Goal: Task Accomplishment & Management: Manage account settings

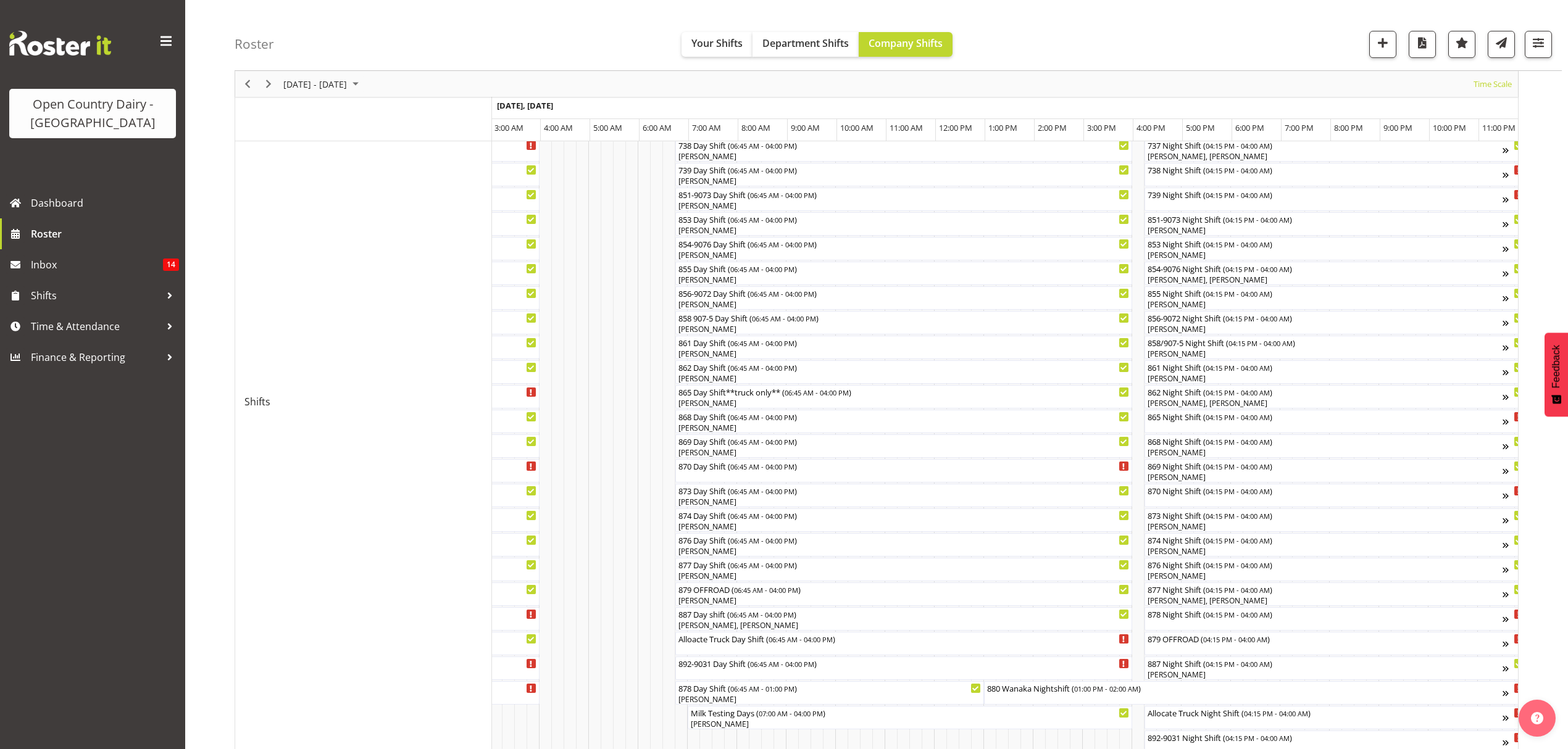
scroll to position [191, 0]
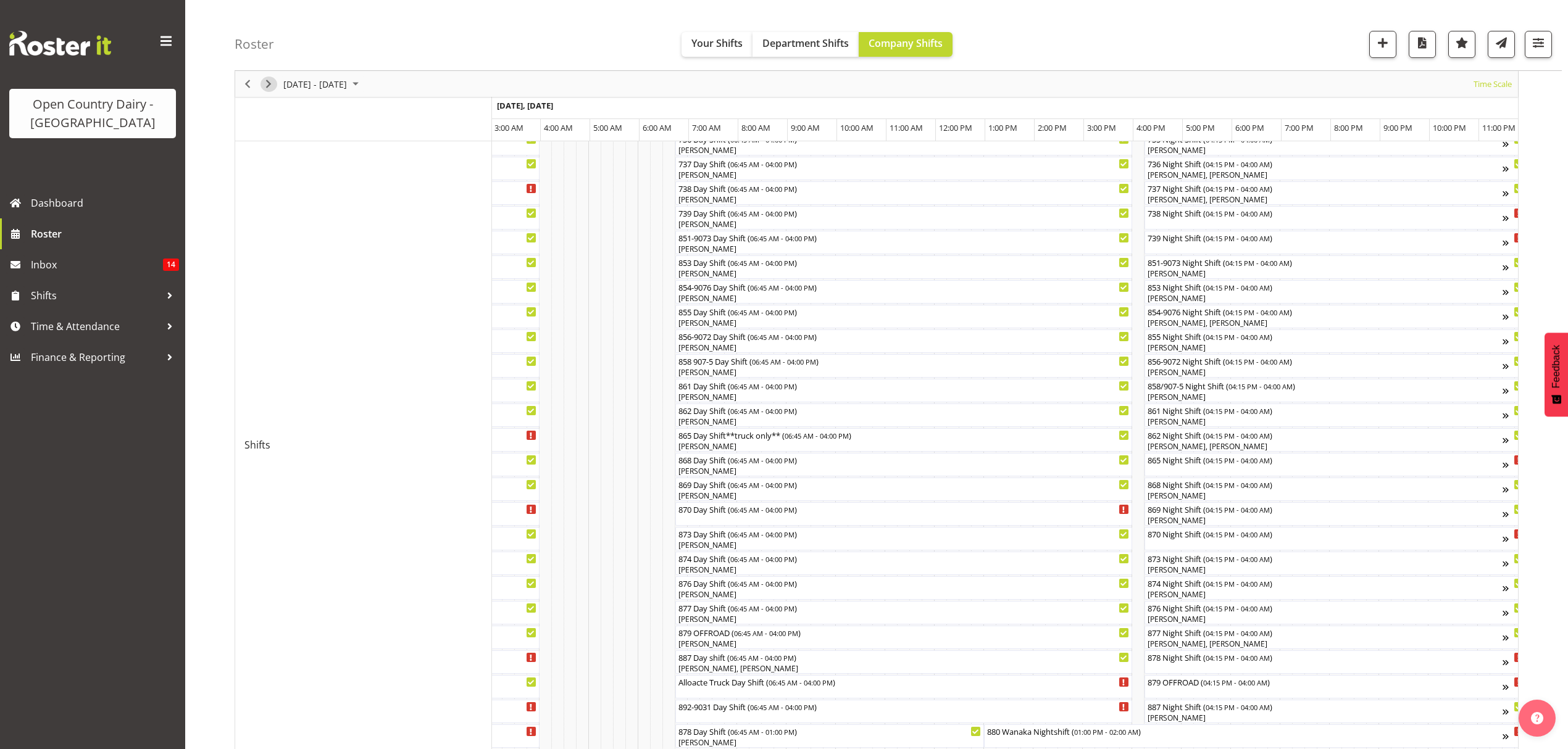
click at [268, 87] on span "Next" at bounding box center [268, 84] width 15 height 15
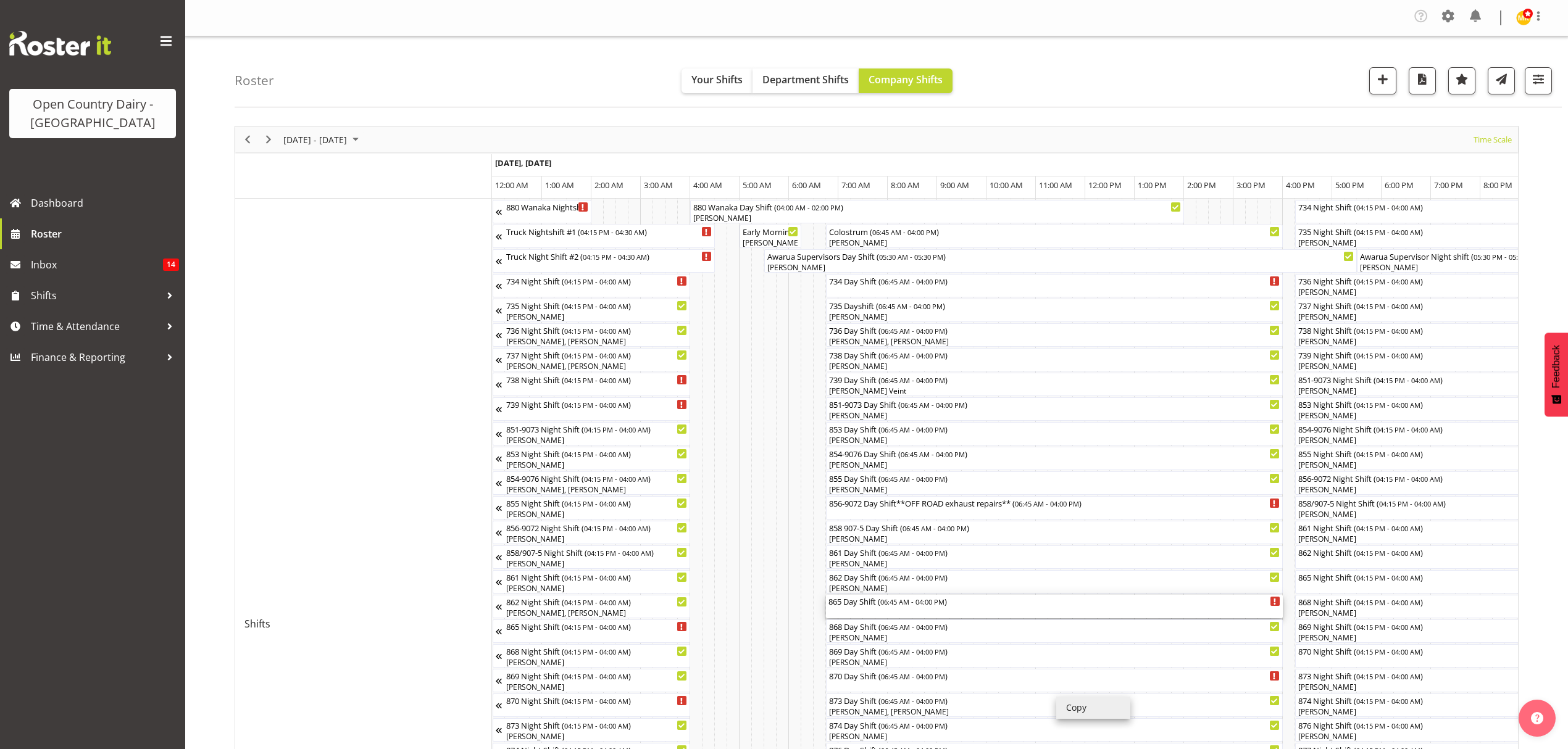
drag, startPoint x: 1079, startPoint y: 610, endPoint x: 1258, endPoint y: 113, distance: 528.3
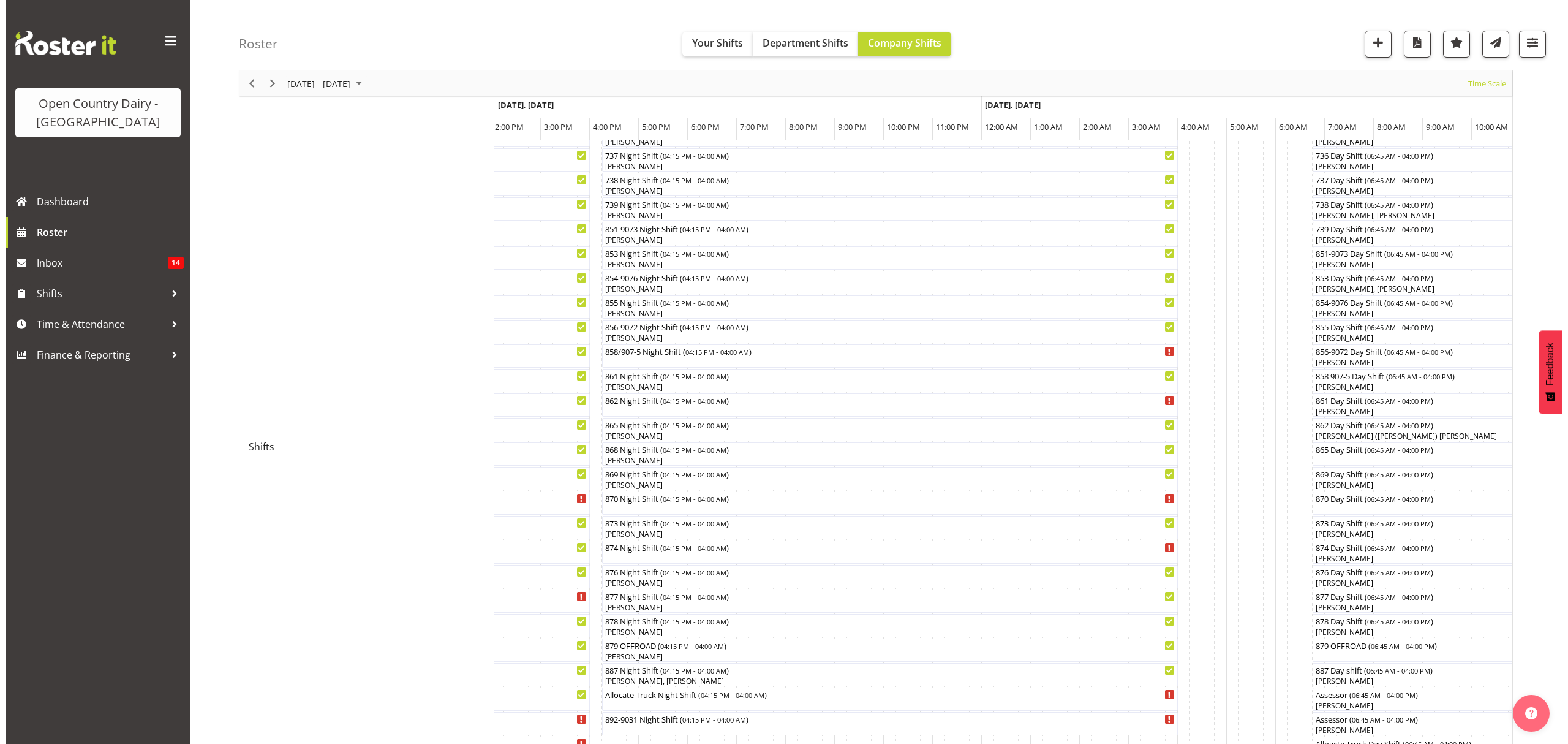
scroll to position [245, 0]
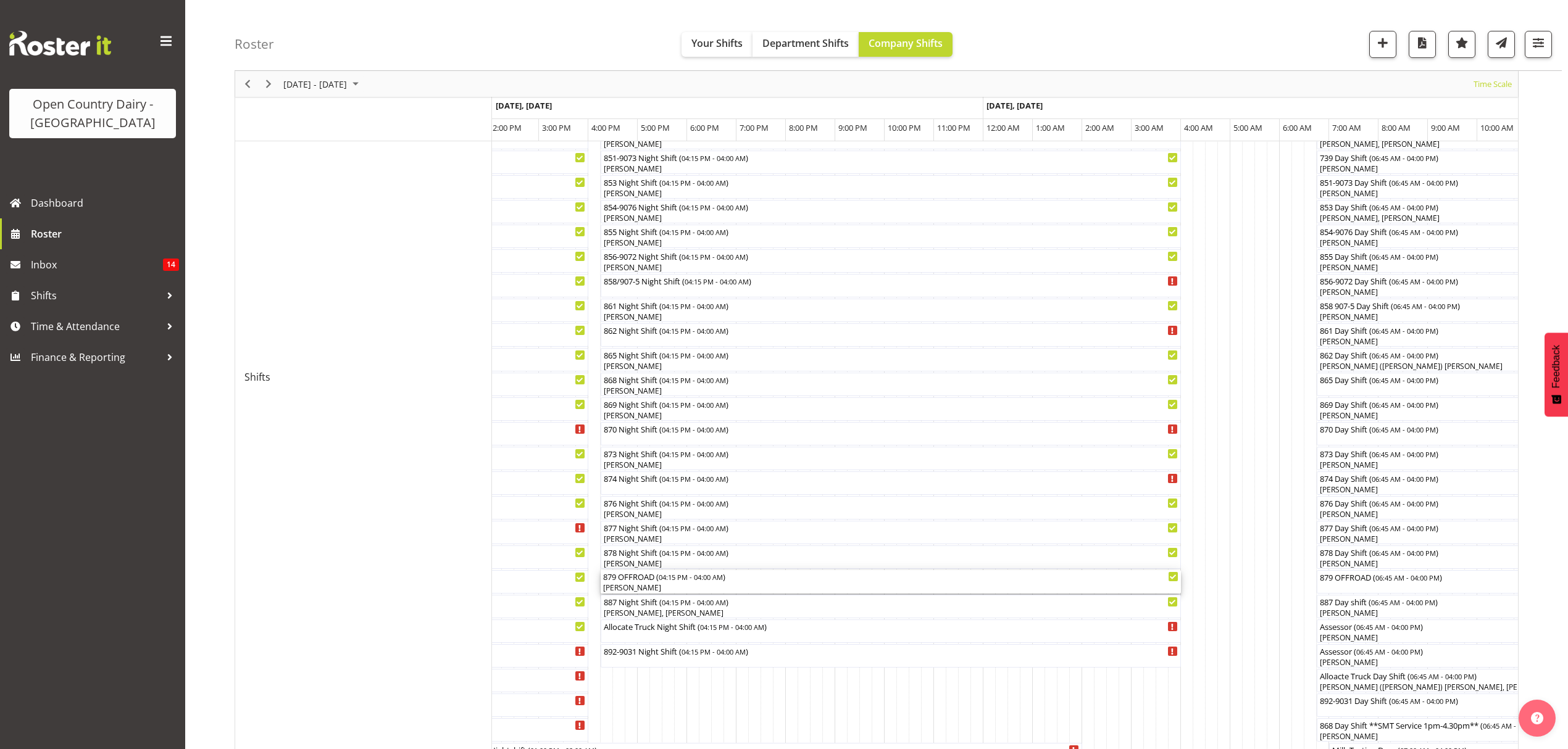
click at [630, 583] on div "879 OFFROAD ( 04:15 PM - 04:00 AM ) [PERSON_NAME]" at bounding box center [890, 582] width 575 height 23
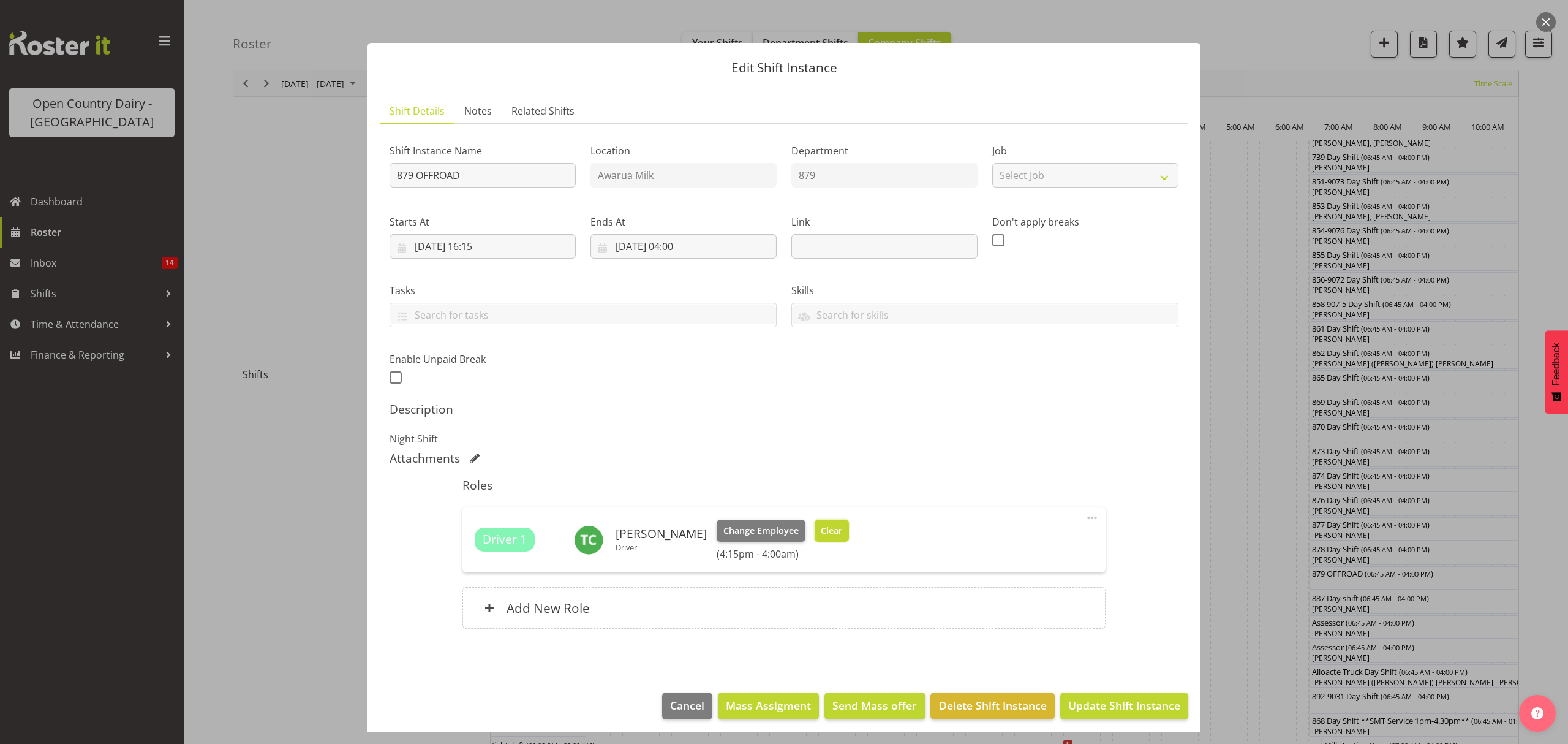
click at [821, 526] on span "Clear" at bounding box center [832, 530] width 22 height 14
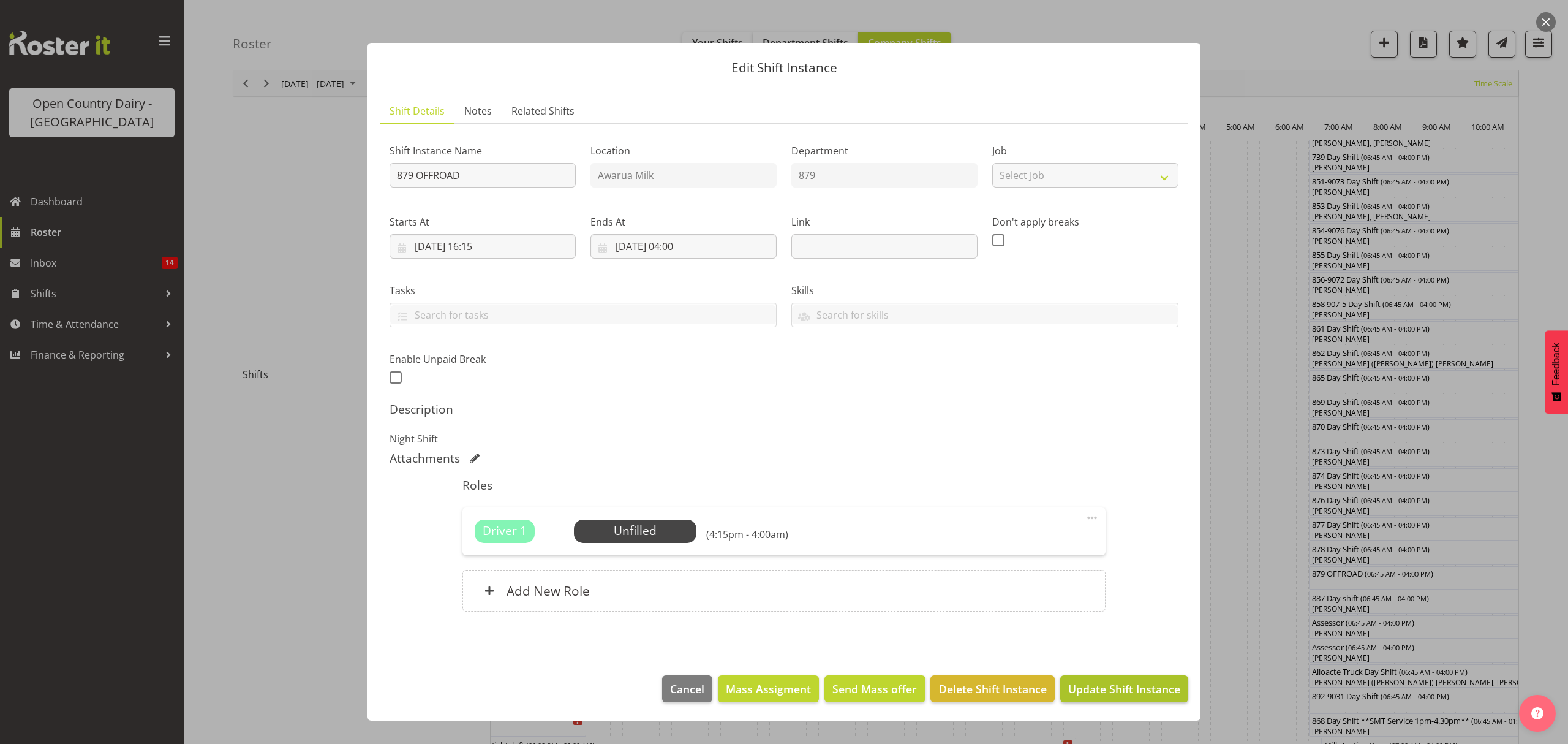
click at [1086, 686] on span "Update Shift Instance" at bounding box center [1124, 688] width 112 height 16
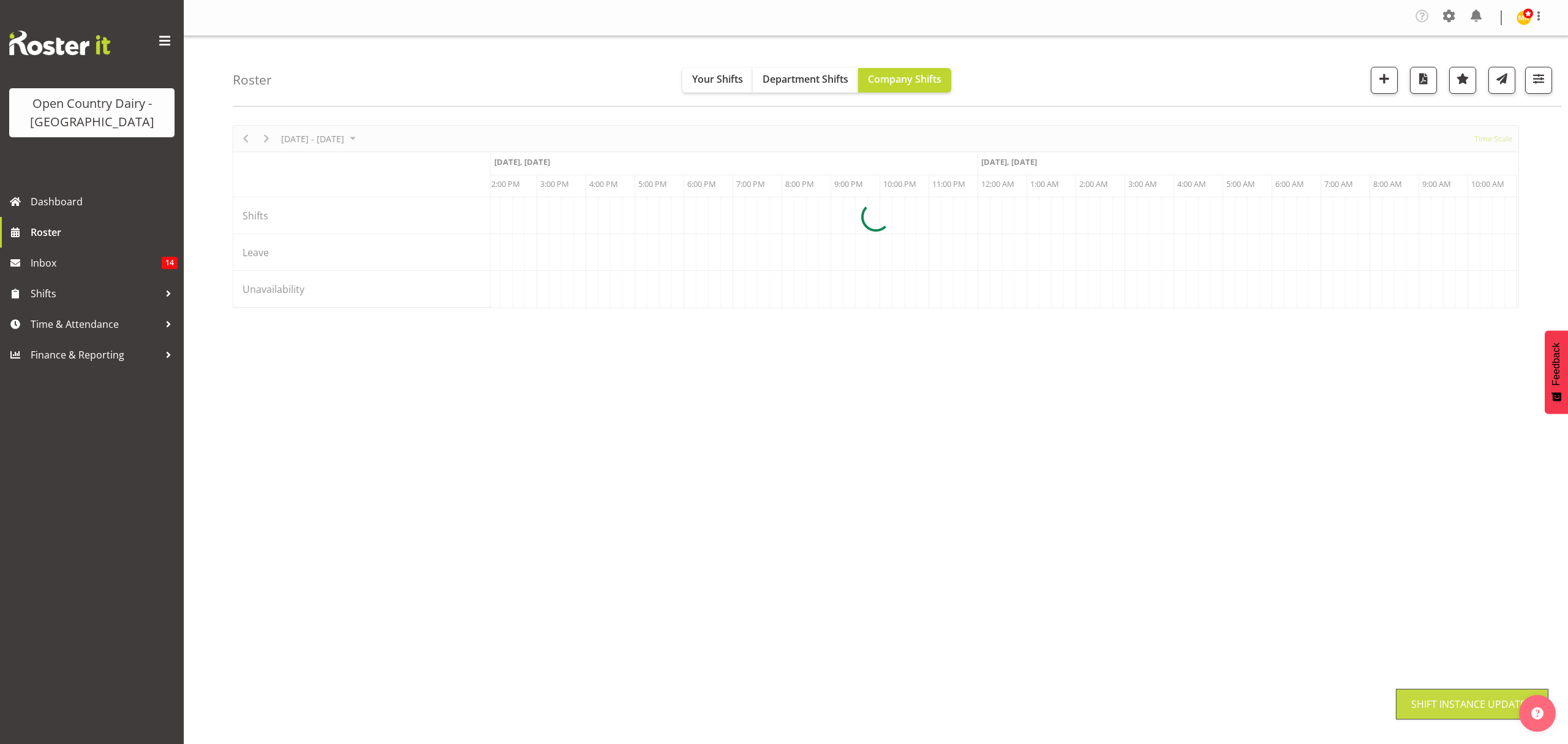
scroll to position [0, 0]
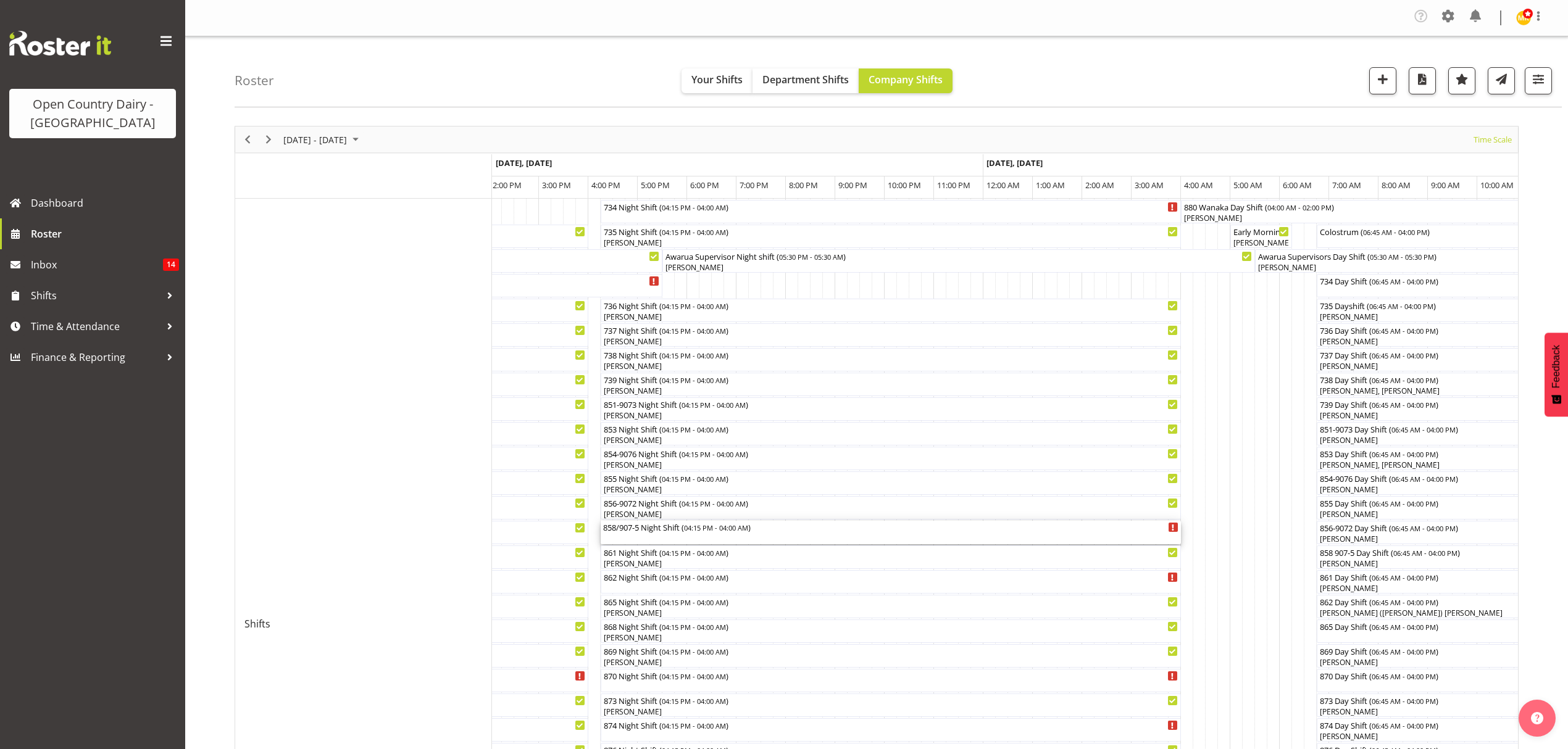
click at [657, 534] on div "858/907-5 Night Shift ( 04:15 PM - 04:00 AM )" at bounding box center [890, 533] width 575 height 23
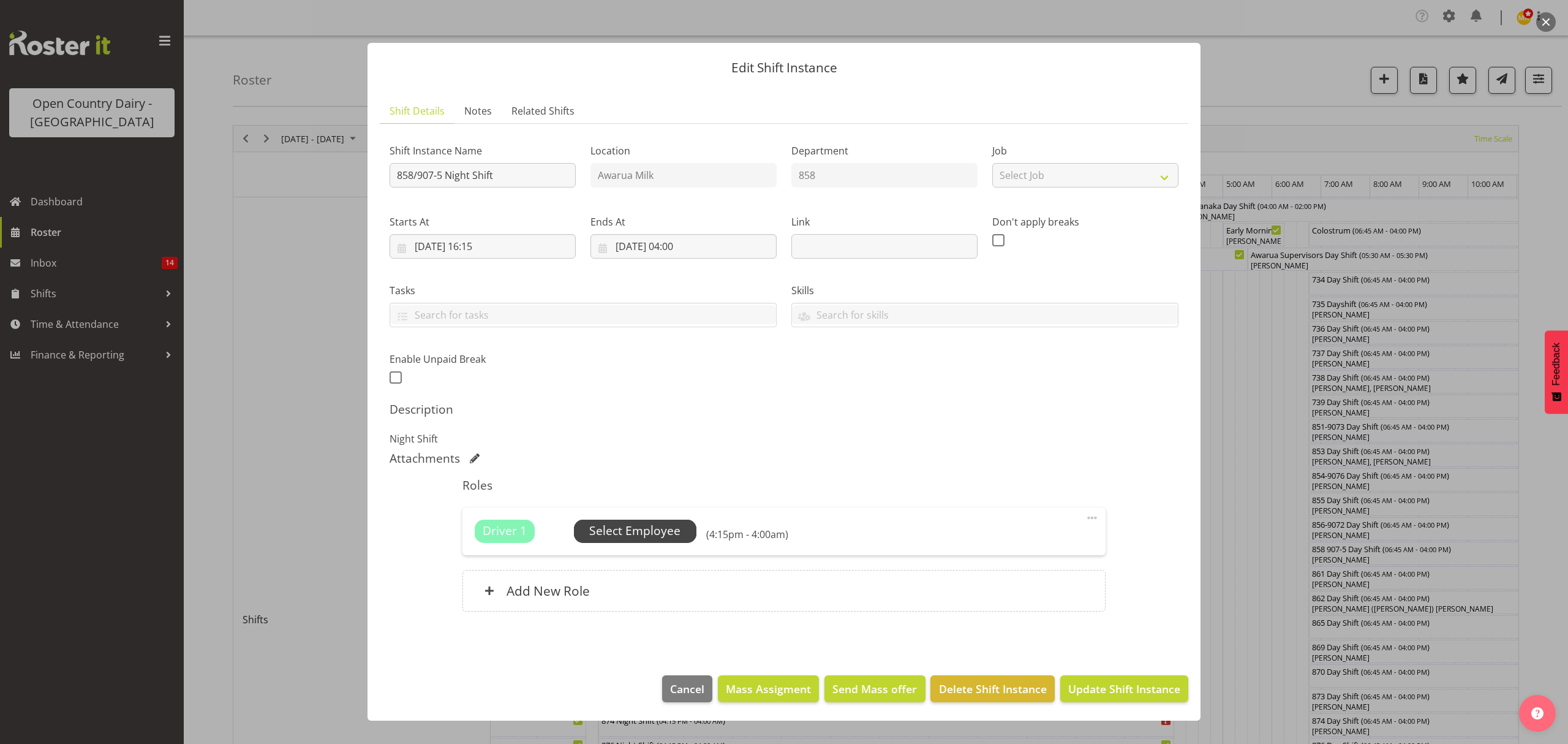
click at [627, 532] on span "Select Employee" at bounding box center [635, 530] width 92 height 18
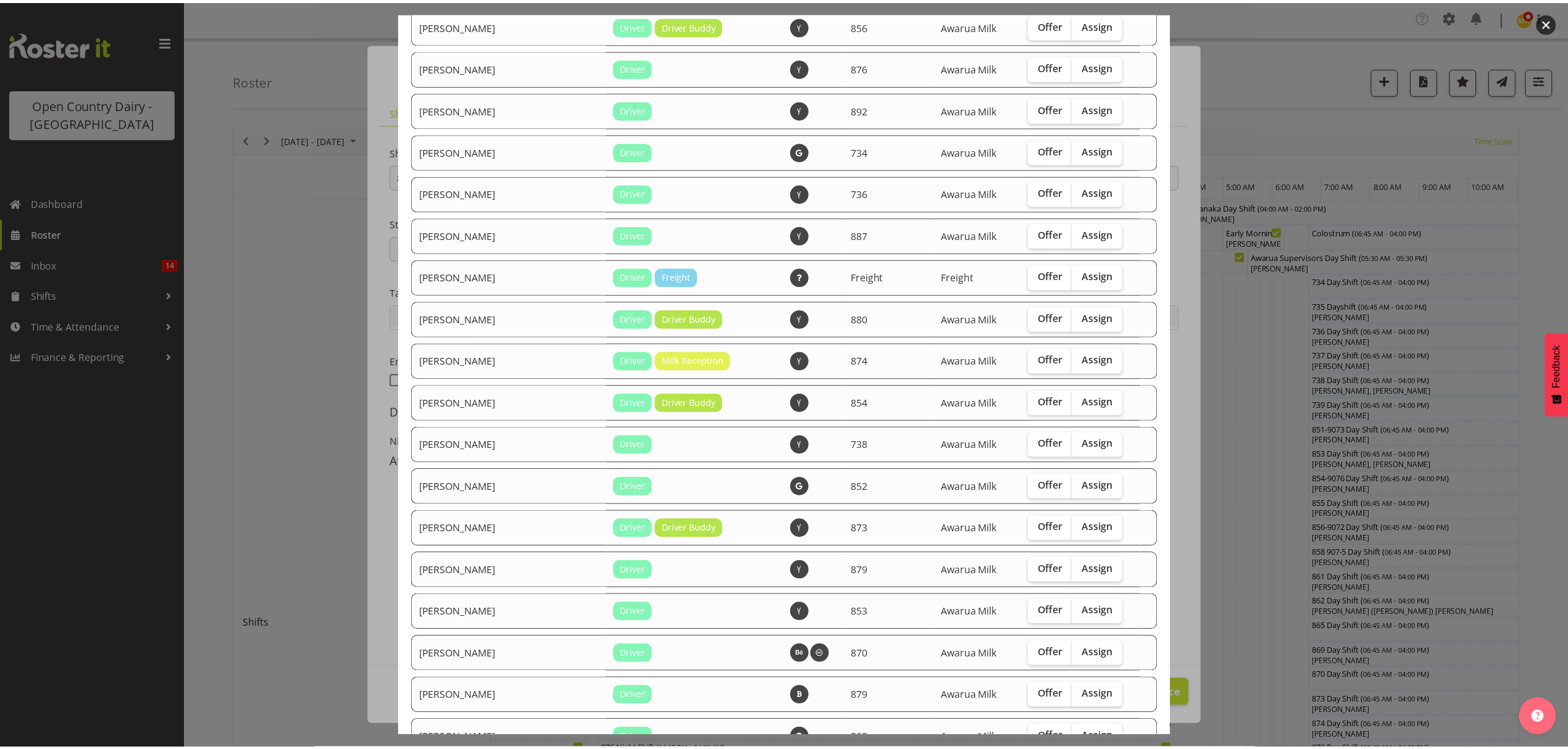
scroll to position [1039, 0]
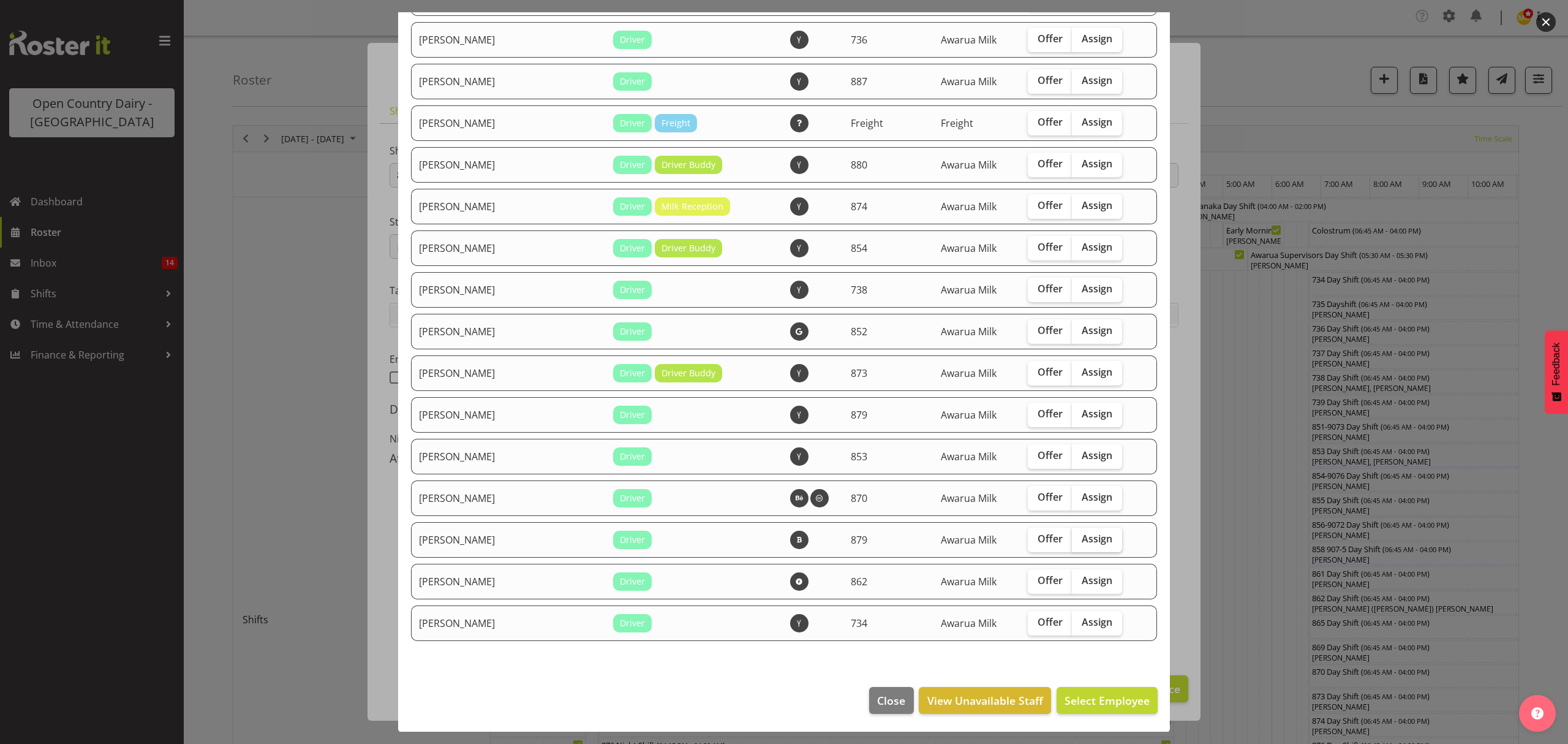
click at [1082, 535] on span "Assign" at bounding box center [1097, 538] width 30 height 12
click at [1079, 535] on input "Assign" at bounding box center [1075, 538] width 8 height 8
checkbox input "true"
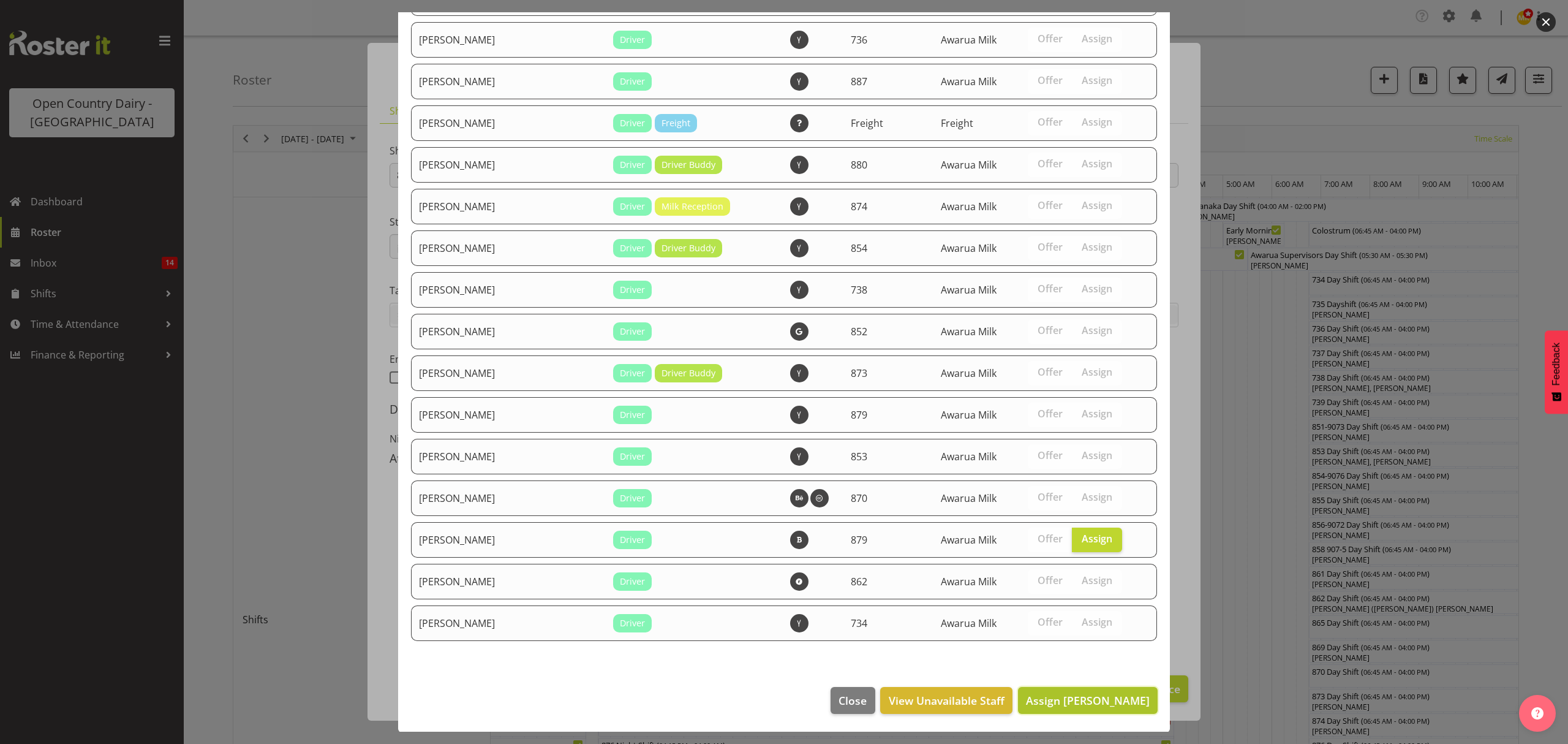
click at [1086, 693] on span "Assign [PERSON_NAME]" at bounding box center [1088, 700] width 124 height 14
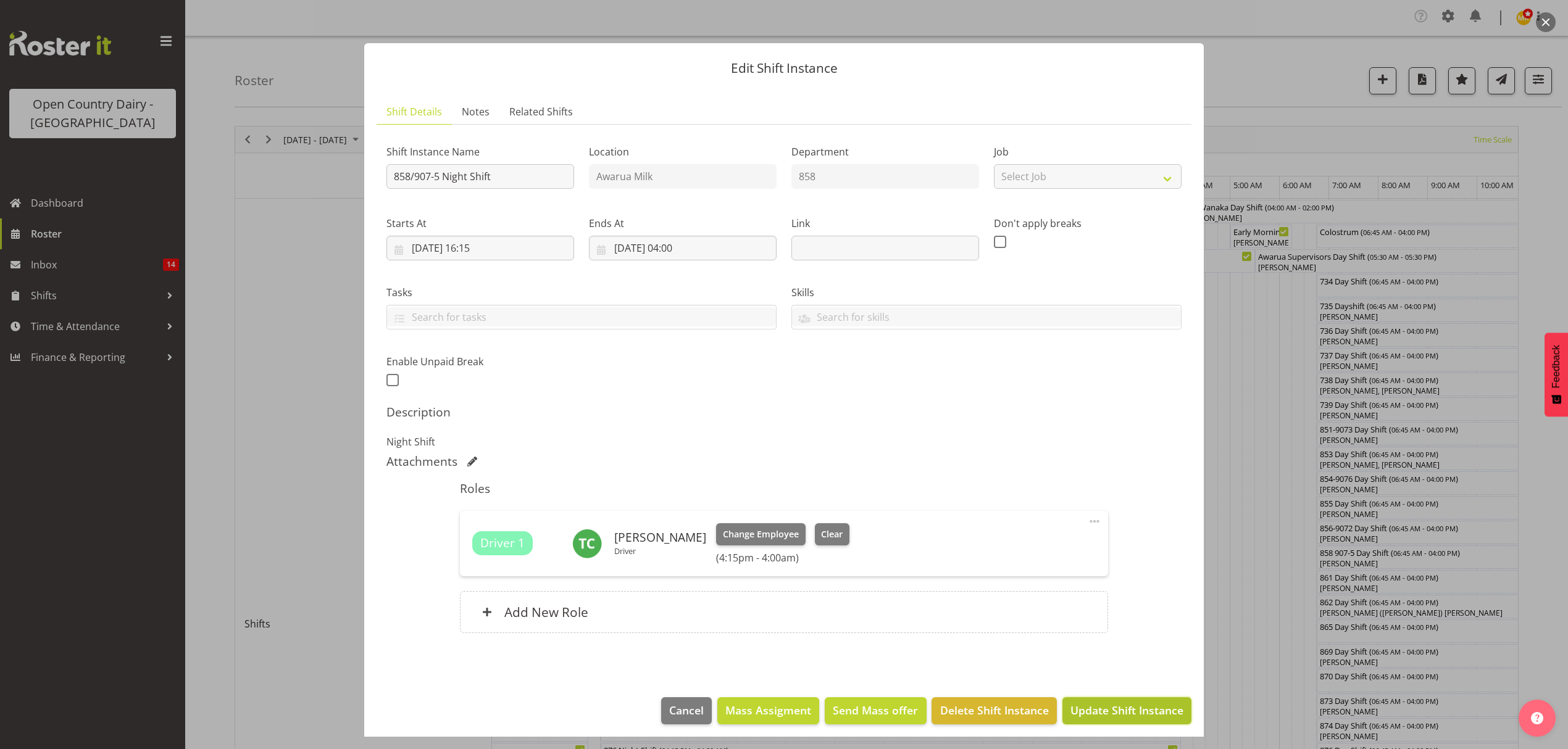
click at [1098, 709] on span "Update Shift Instance" at bounding box center [1126, 710] width 113 height 16
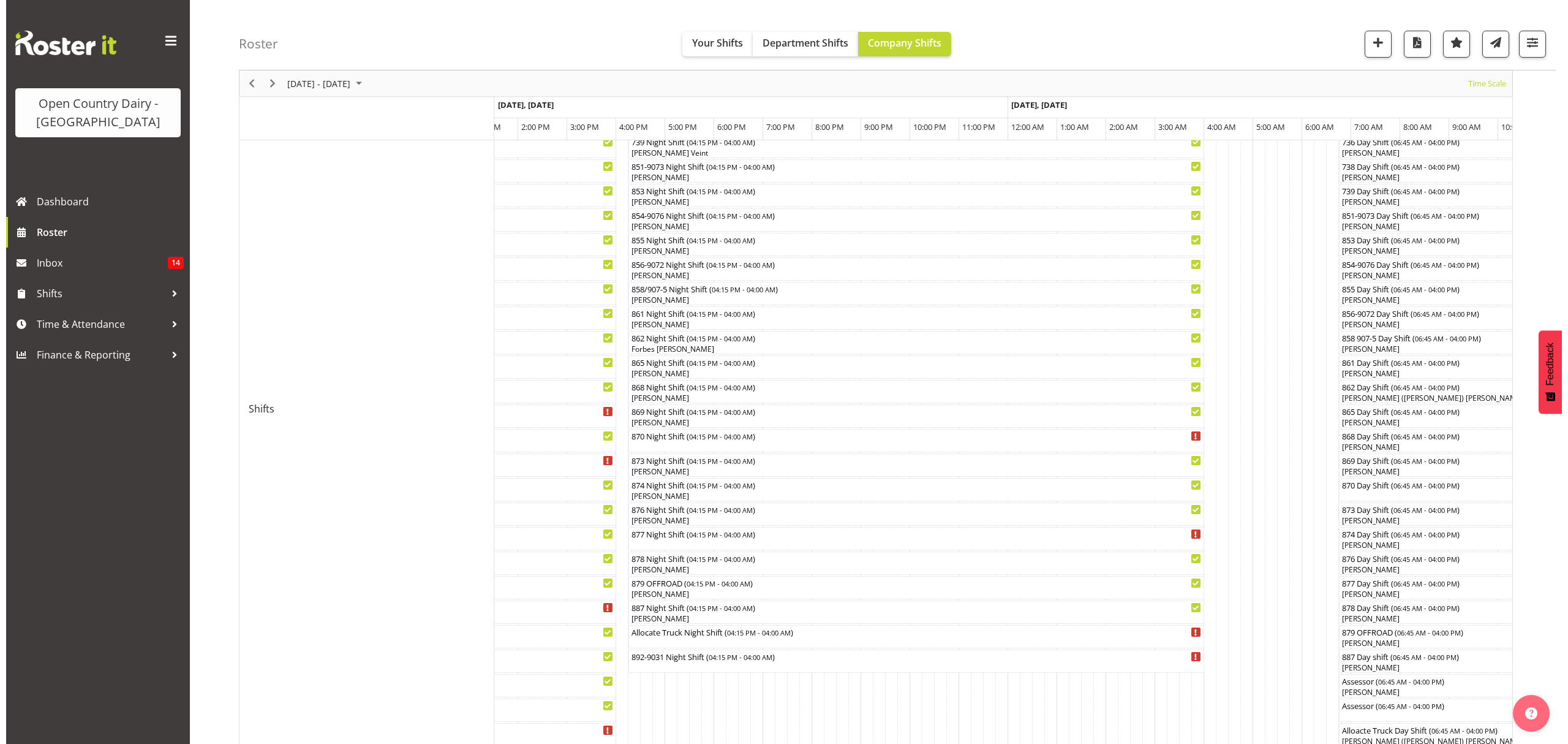
scroll to position [337, 0]
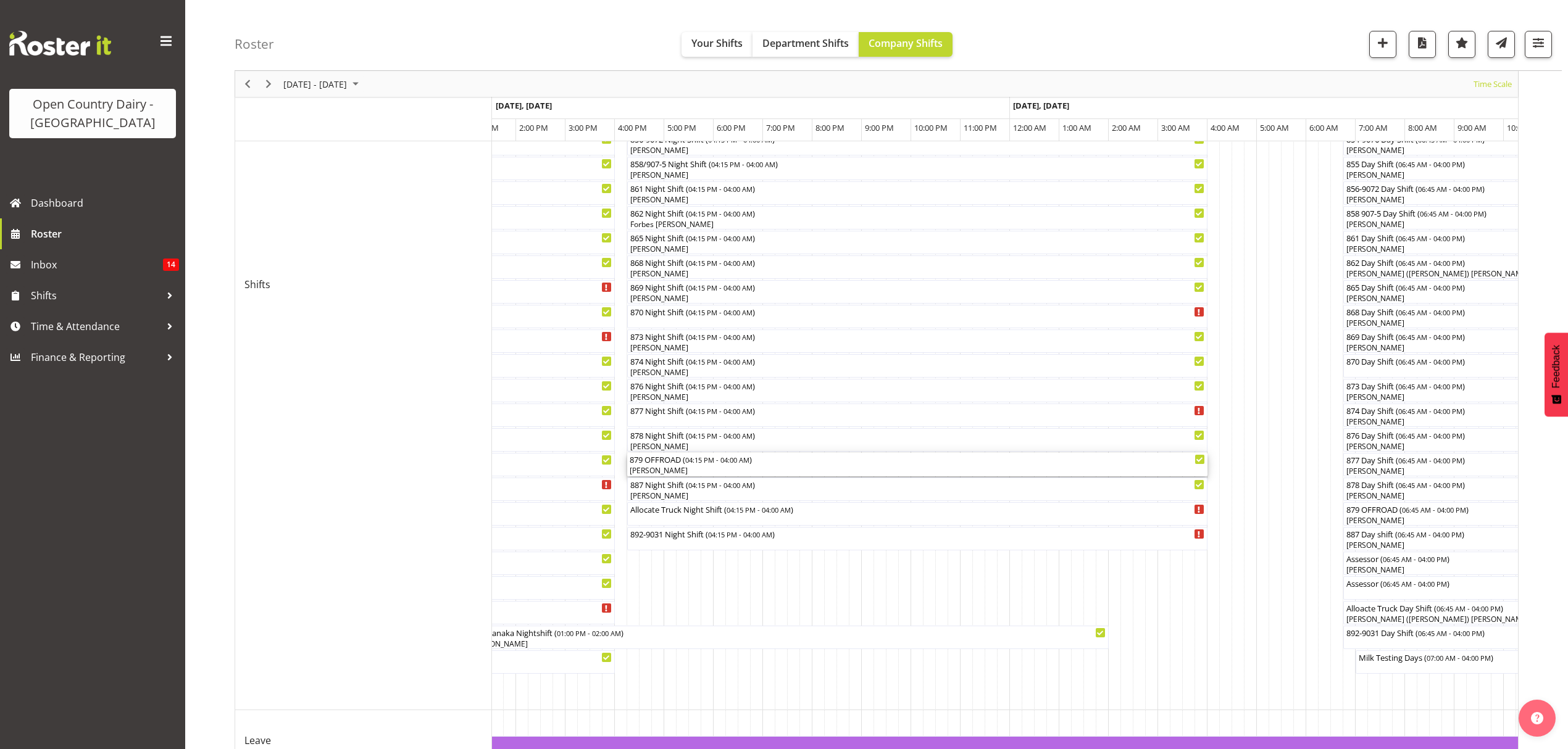
click at [668, 468] on div "[PERSON_NAME]" at bounding box center [917, 470] width 575 height 11
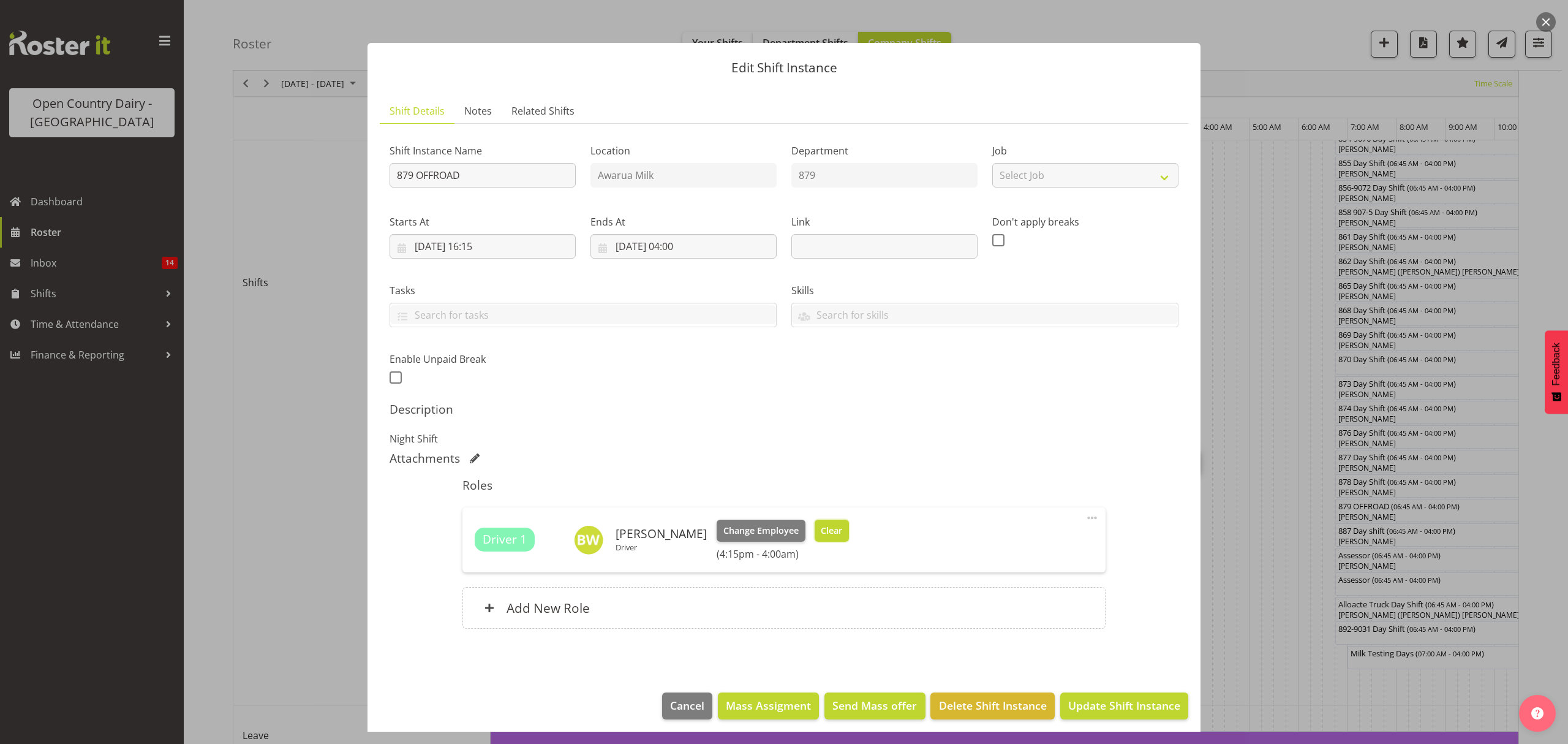
click at [821, 530] on span "Clear" at bounding box center [832, 530] width 22 height 14
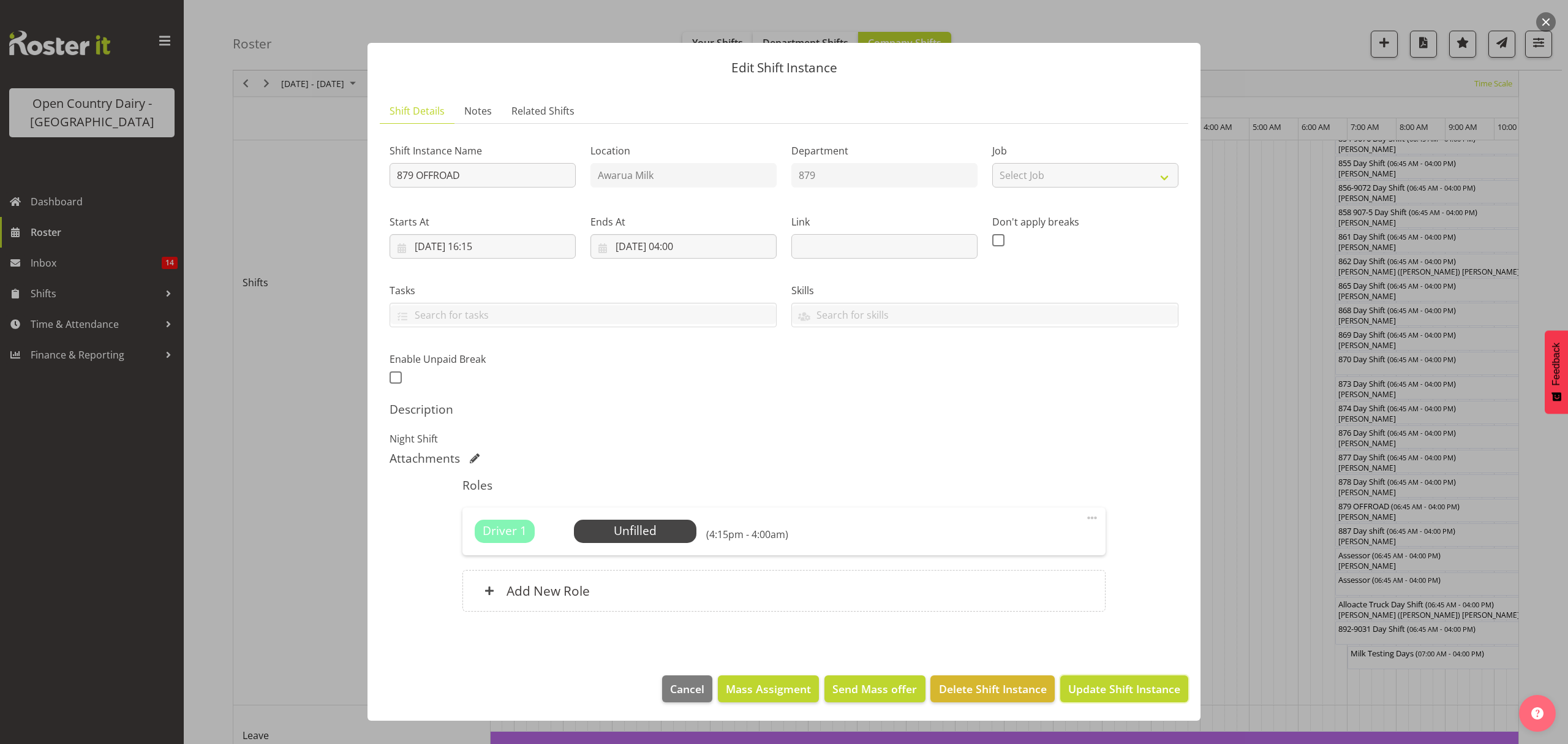
click at [1098, 680] on button "Update Shift Instance" at bounding box center [1124, 688] width 128 height 27
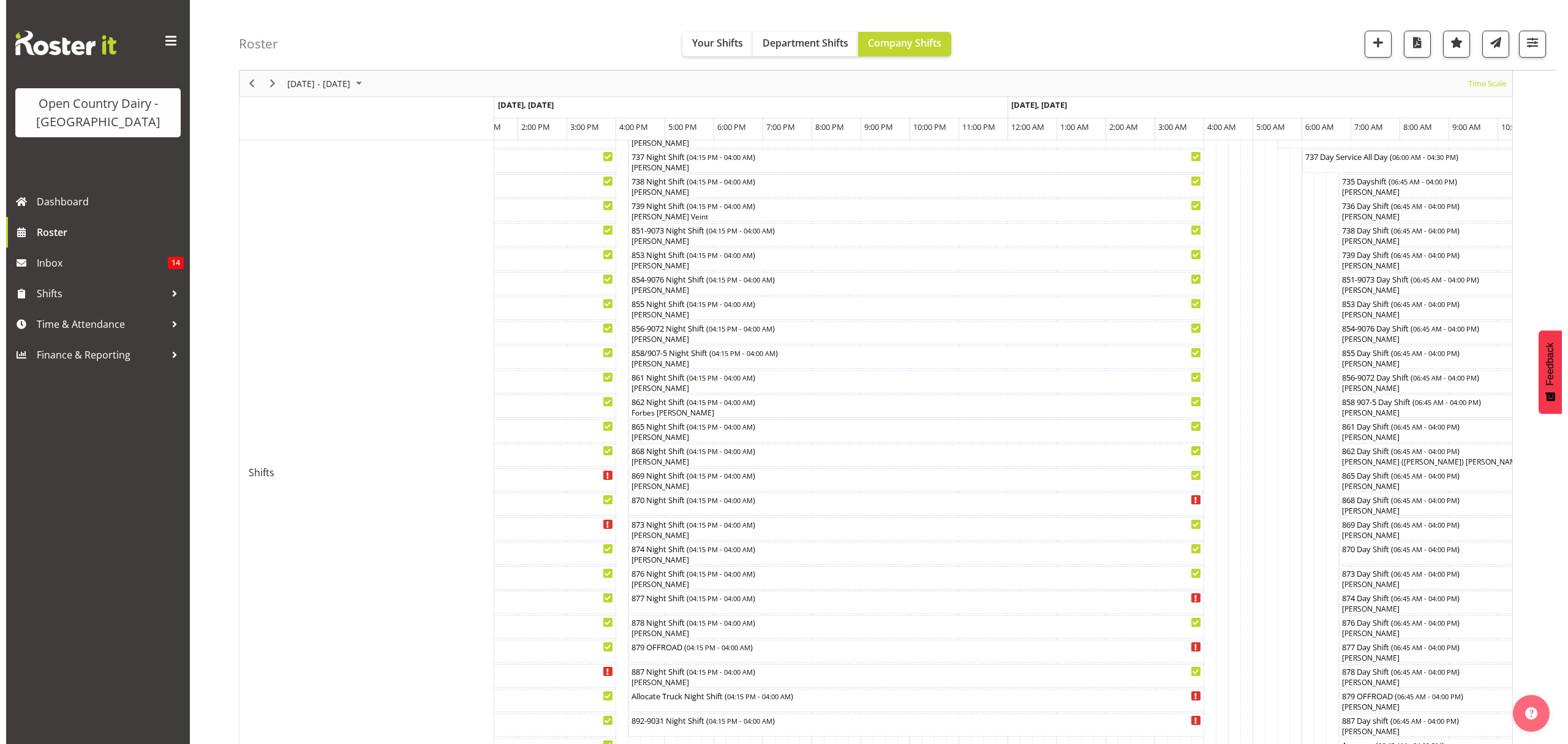
scroll to position [163, 0]
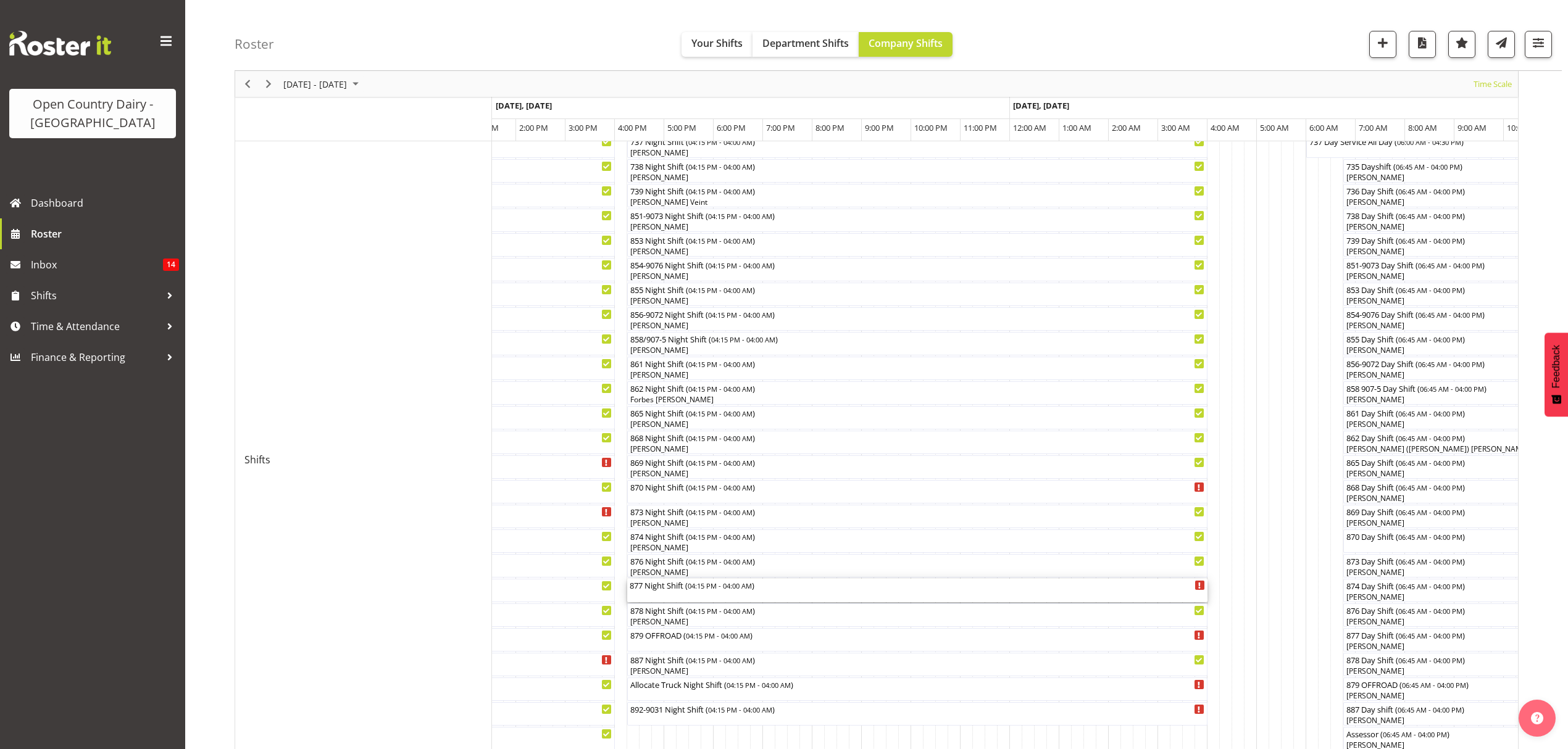
click at [664, 599] on div "877 Night Shift ( 04:15 PM - 04:00 AM )" at bounding box center [917, 591] width 575 height 23
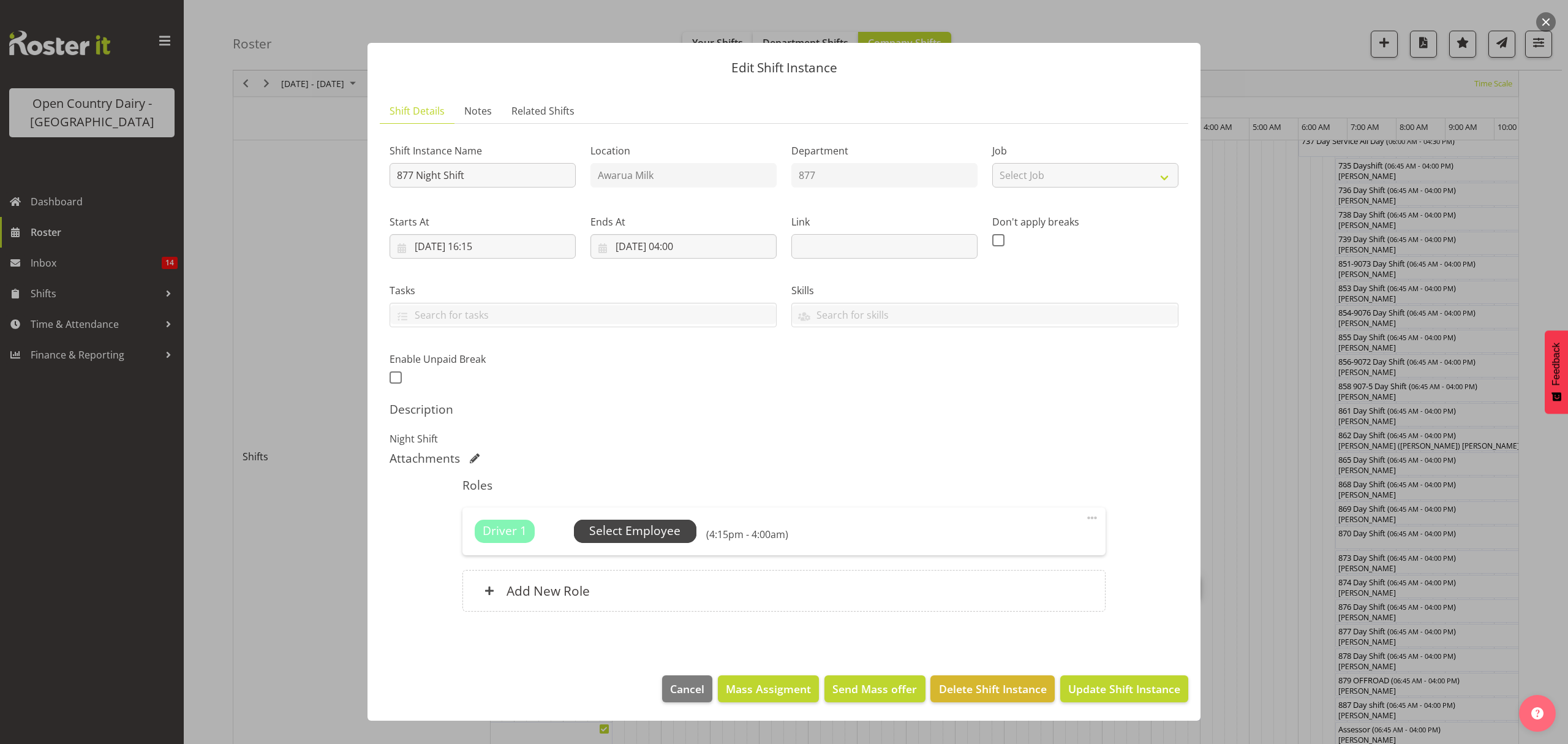
click at [652, 535] on span "Select Employee" at bounding box center [635, 530] width 92 height 18
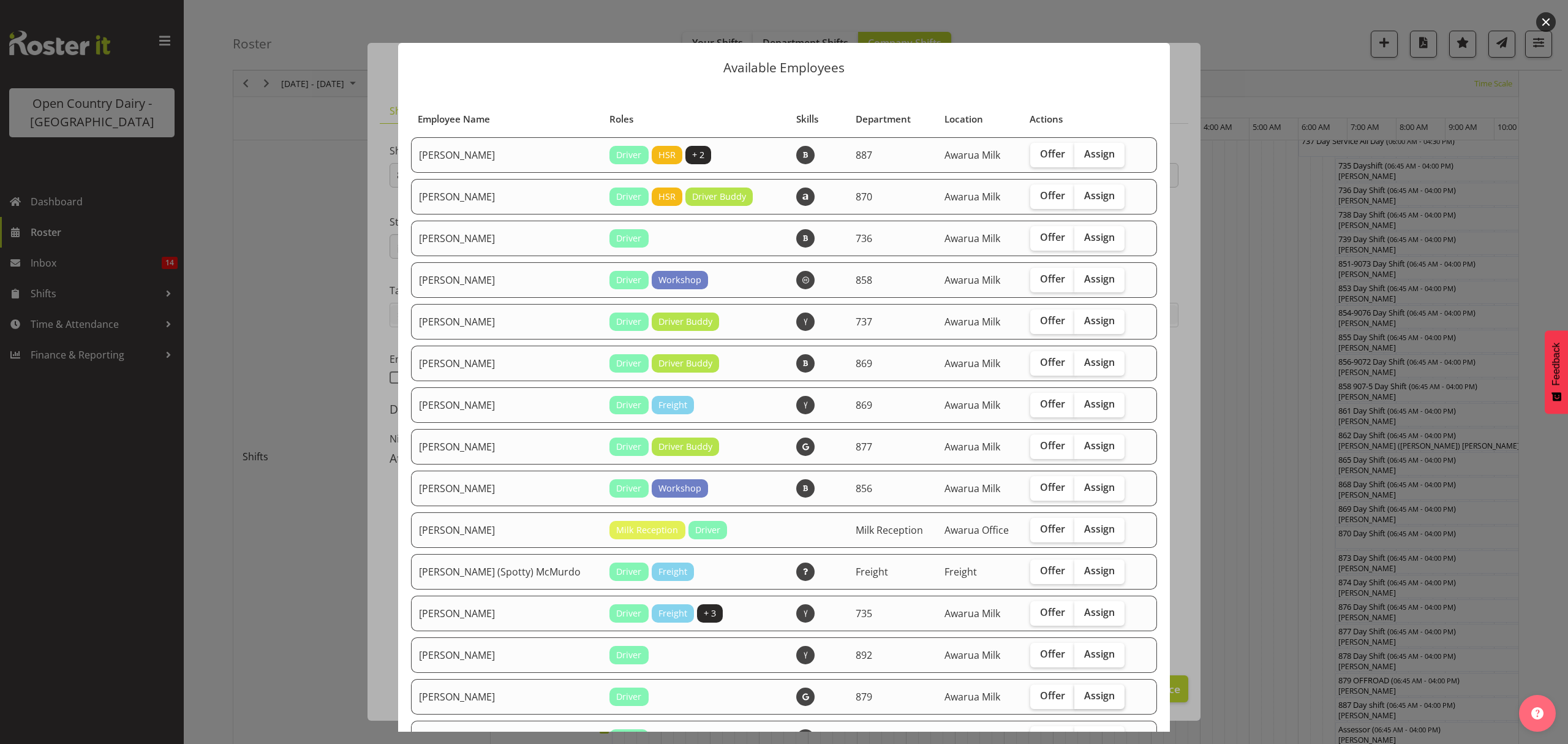
click at [1088, 697] on span "Assign" at bounding box center [1099, 695] width 30 height 12
click at [1082, 697] on input "Assign" at bounding box center [1078, 696] width 8 height 8
click at [1089, 697] on span "Assign" at bounding box center [1099, 695] width 30 height 12
click at [1082, 697] on input "Assign" at bounding box center [1078, 696] width 8 height 8
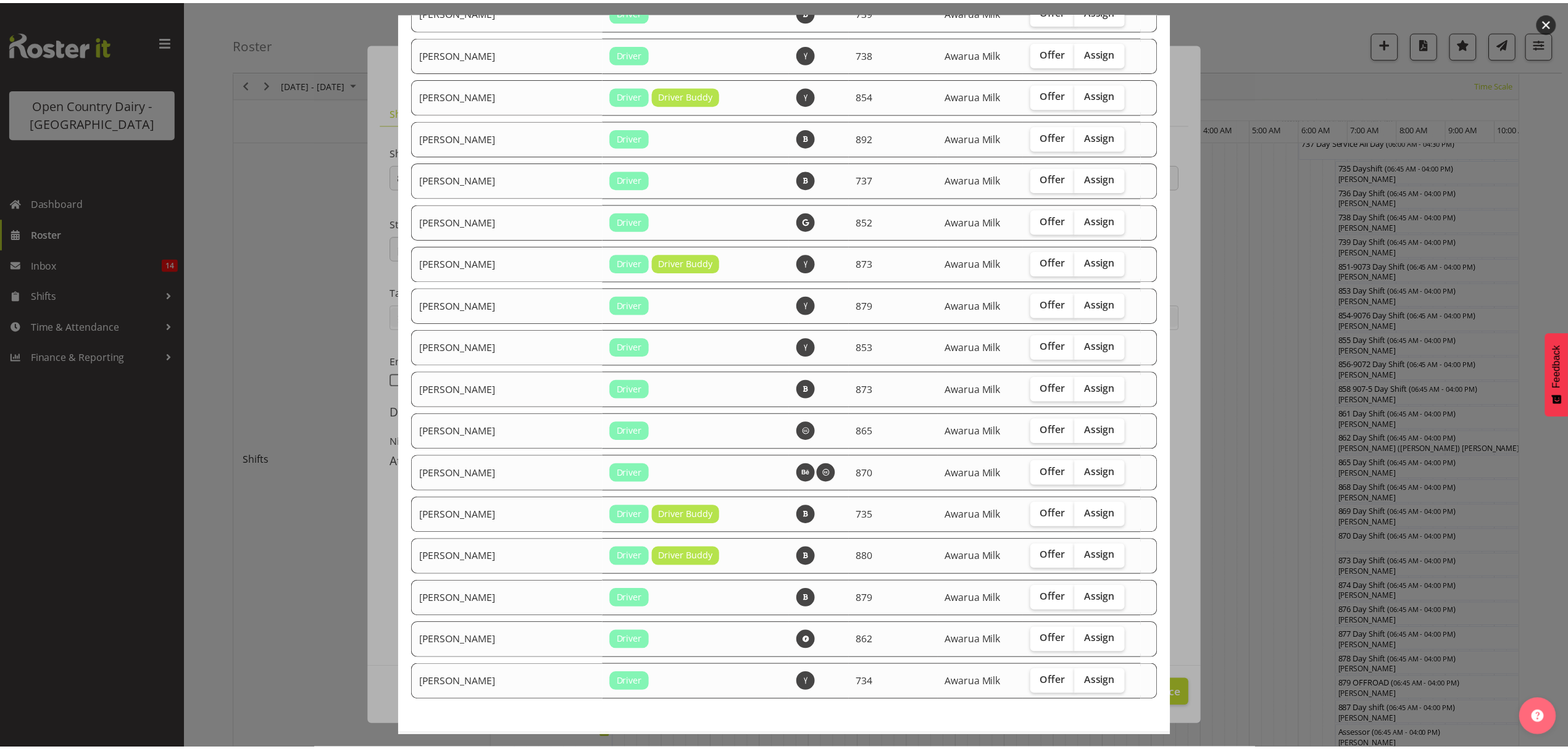
scroll to position [1920, 0]
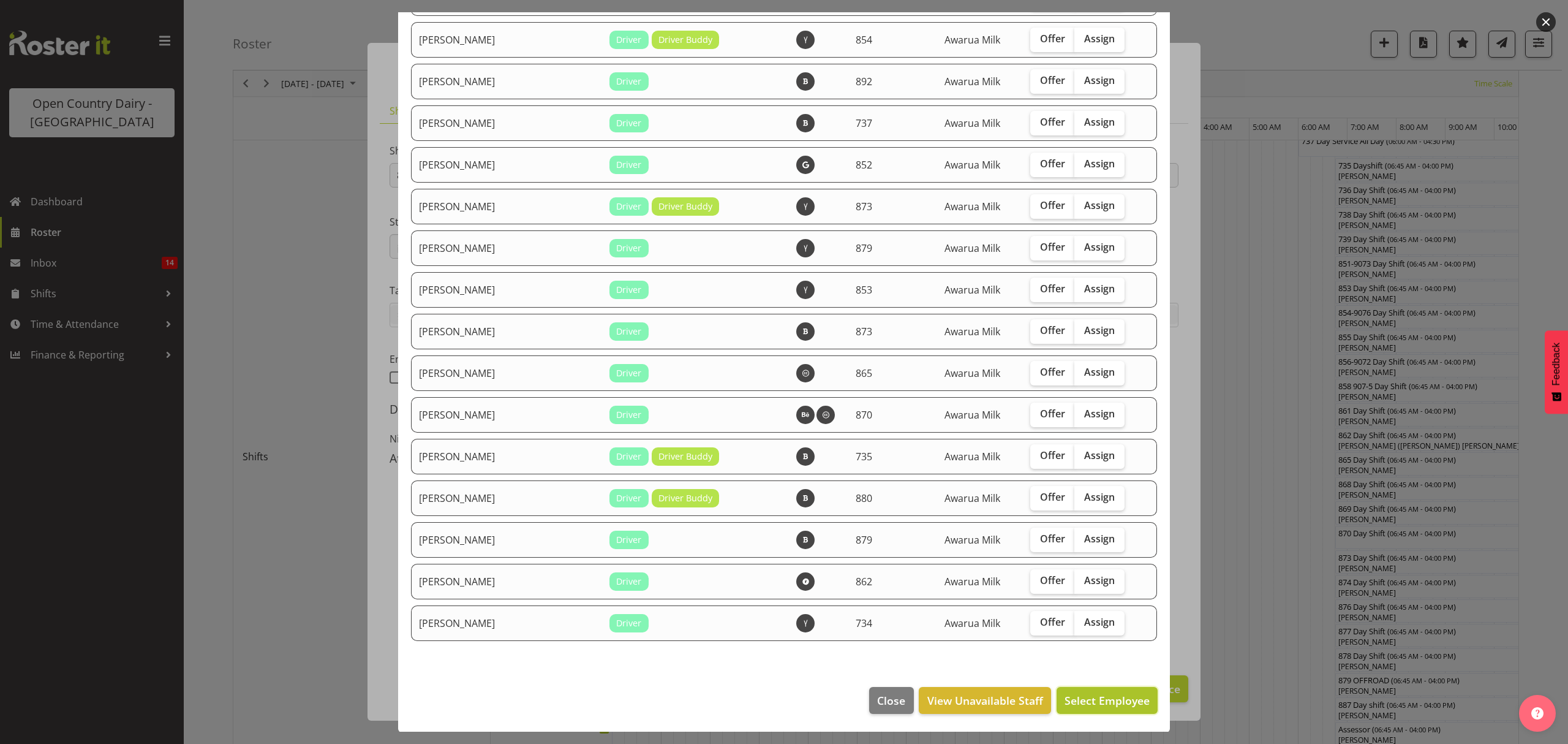
click at [1100, 695] on span "Select Employee" at bounding box center [1107, 700] width 85 height 14
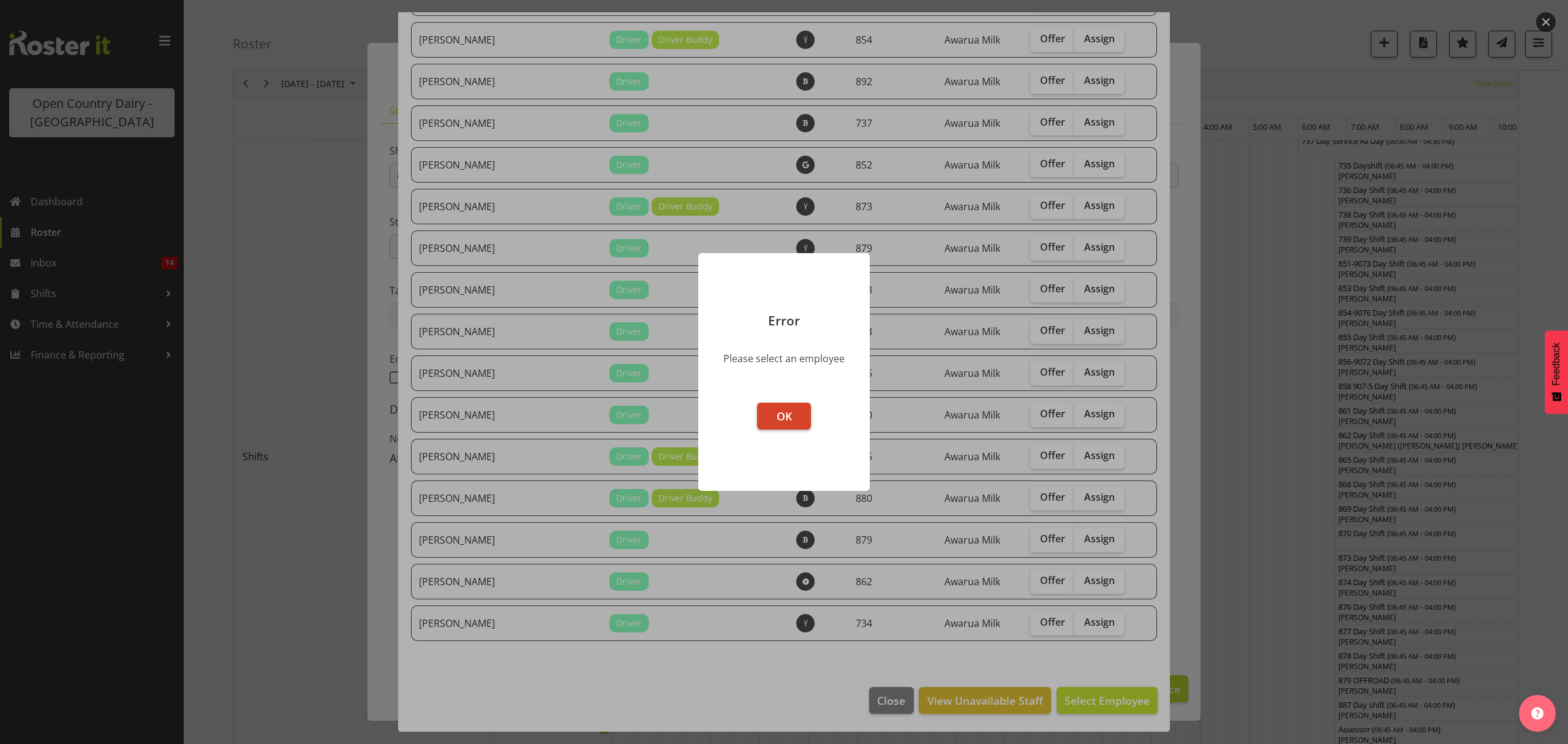
click at [780, 411] on span "OK" at bounding box center [784, 416] width 15 height 14
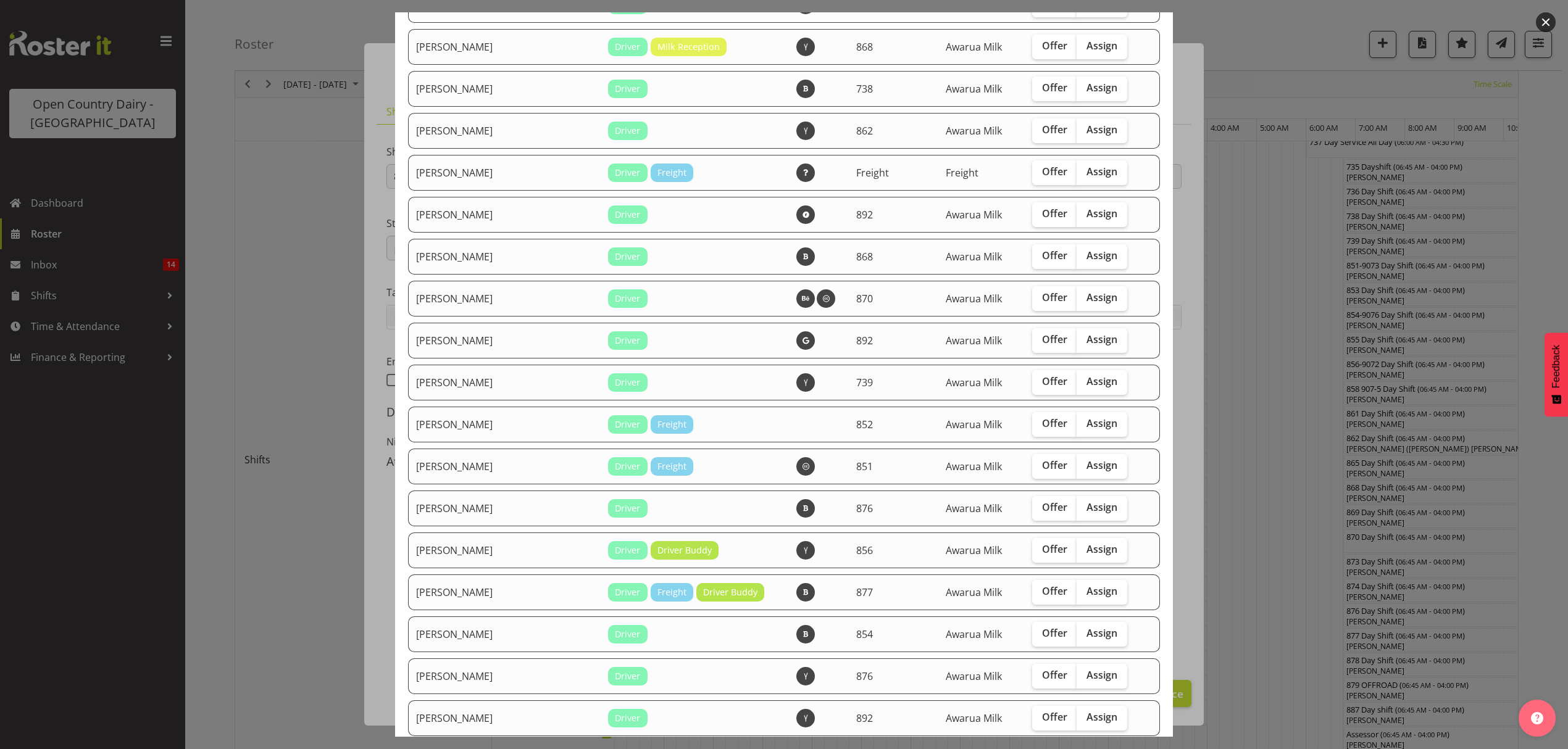
scroll to position [603, 0]
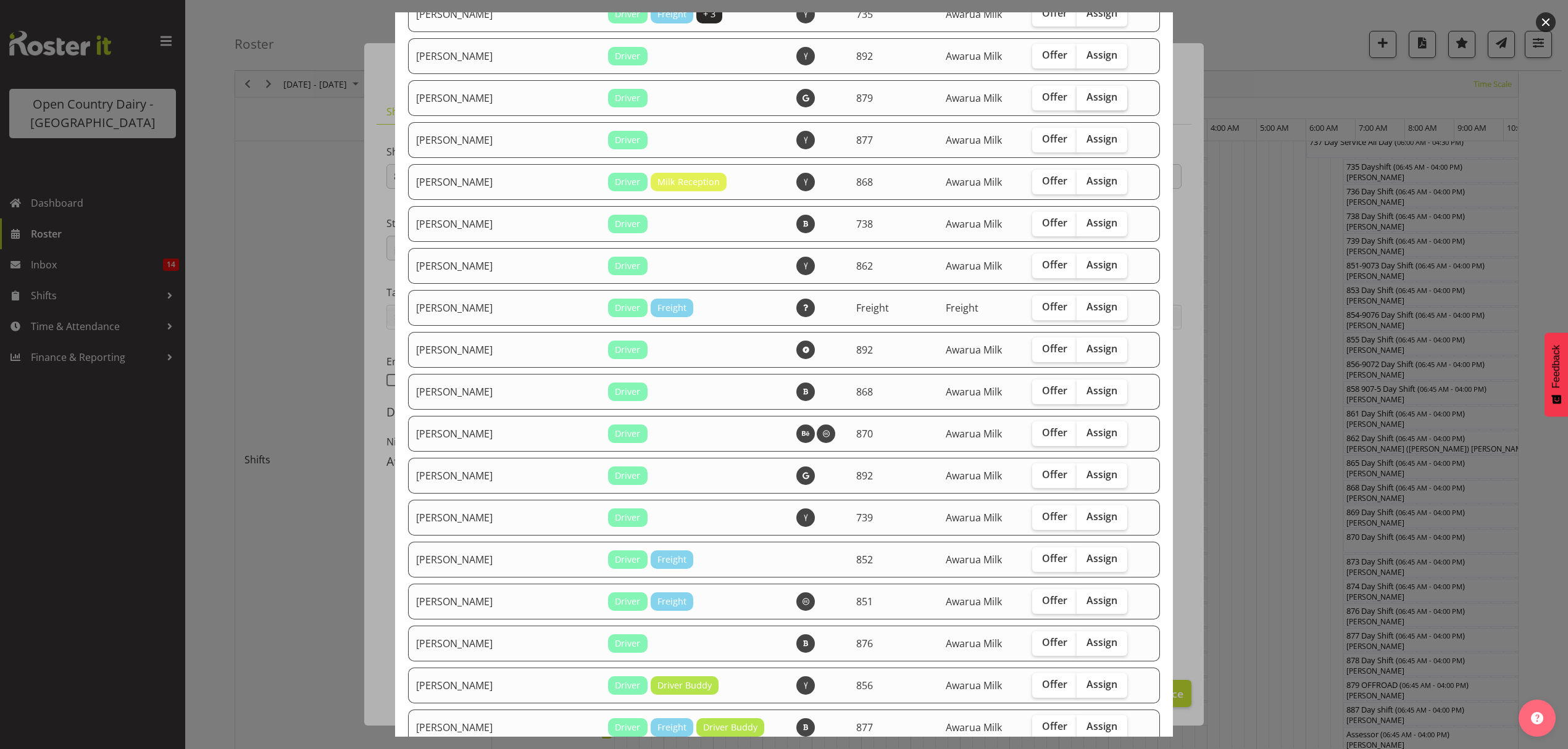
click at [1087, 92] on span "Assign" at bounding box center [1102, 97] width 31 height 12
click at [1077, 93] on input "Assign" at bounding box center [1080, 97] width 8 height 8
checkbox input "true"
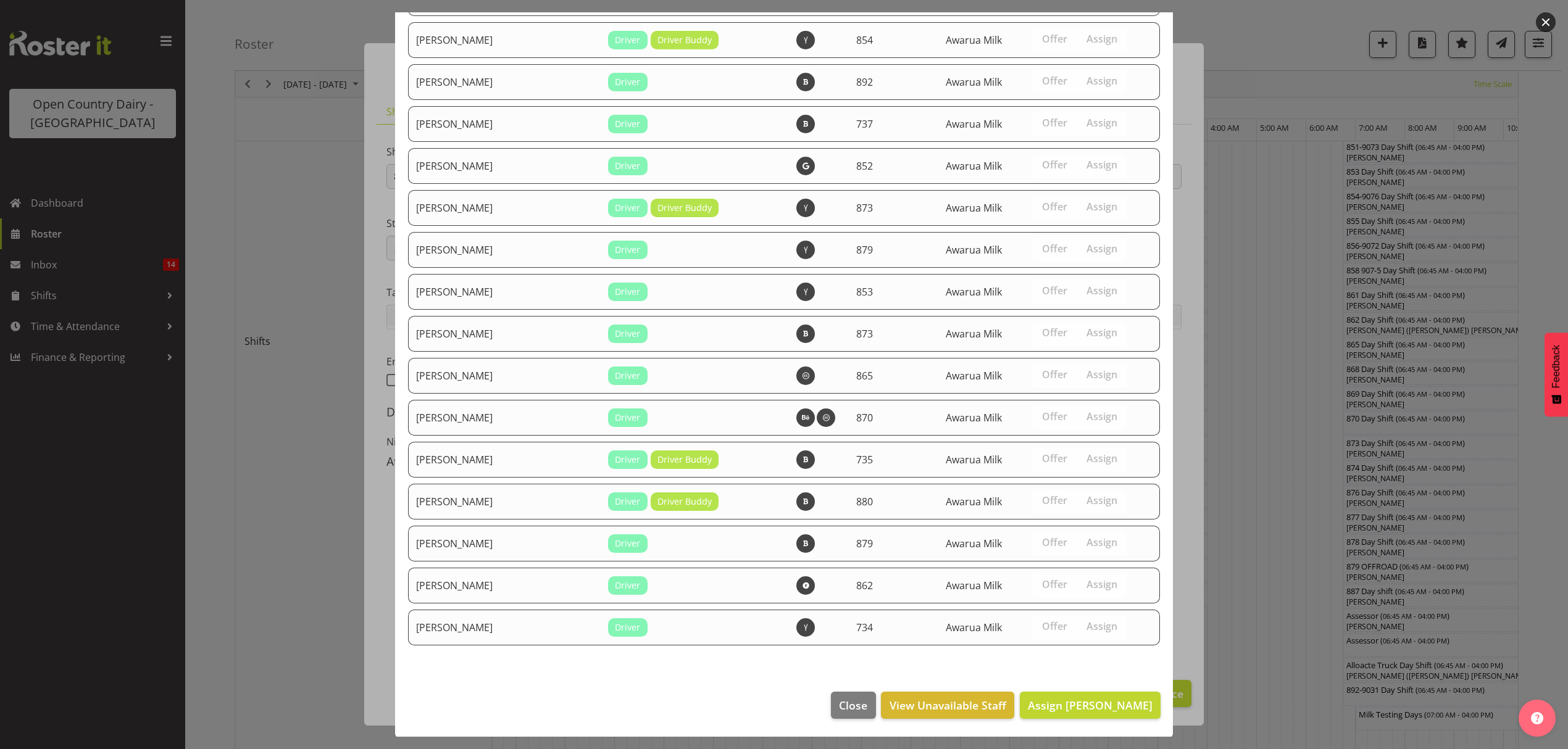
scroll to position [422, 0]
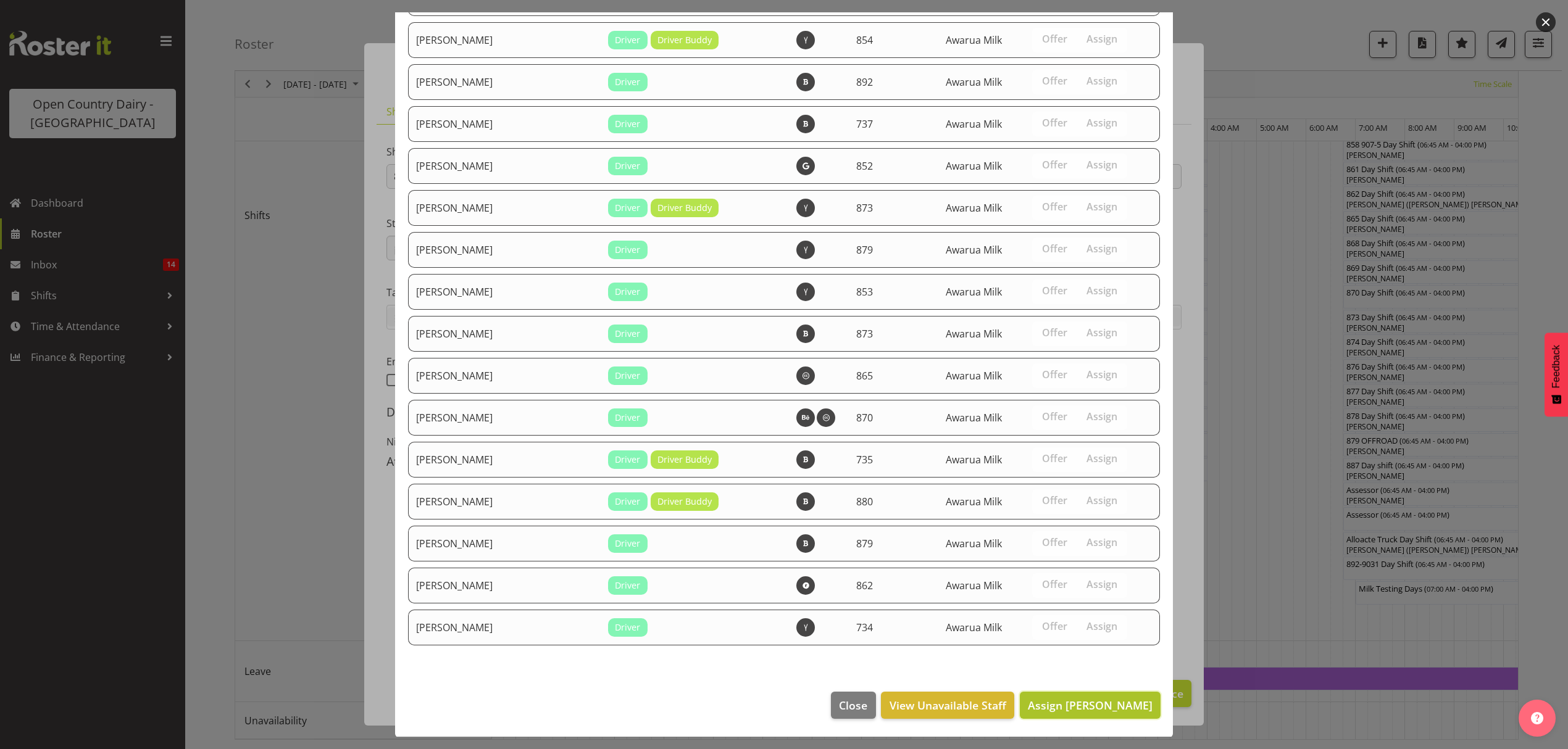
click at [1099, 710] on span "Assign [PERSON_NAME]" at bounding box center [1090, 705] width 125 height 15
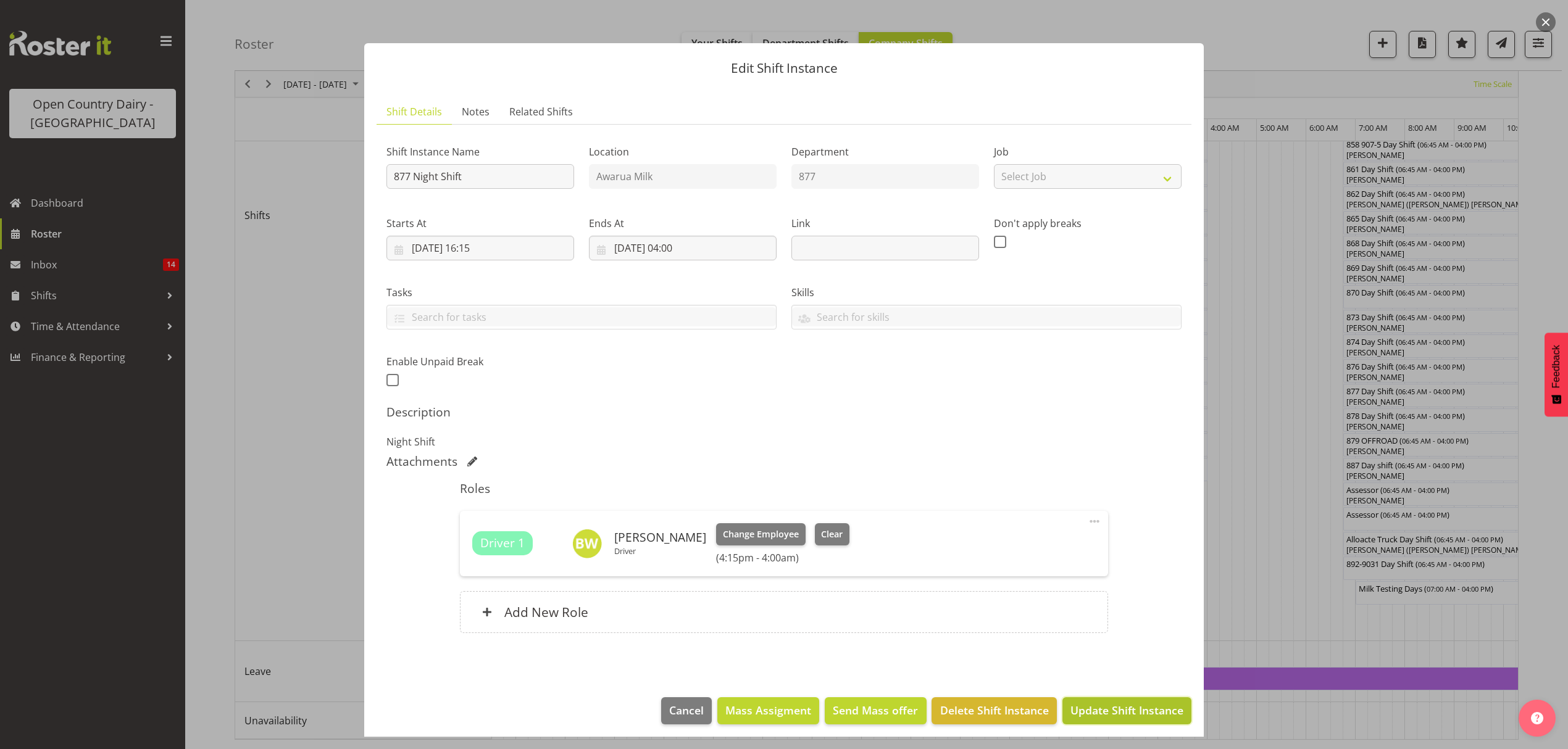
click at [1115, 716] on span "Update Shift Instance" at bounding box center [1126, 710] width 113 height 16
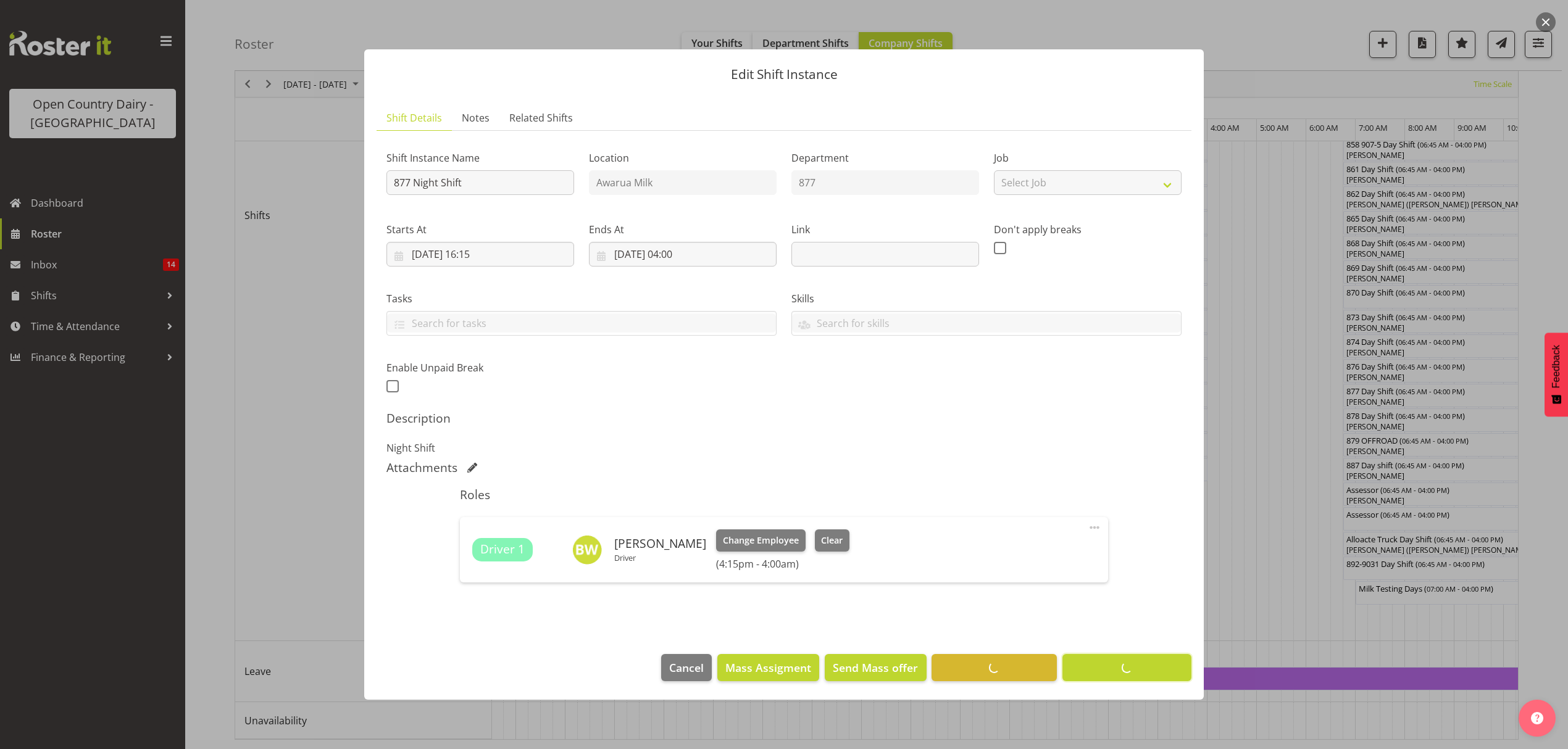
scroll to position [0, 0]
